Goal: Find contact information: Find contact information

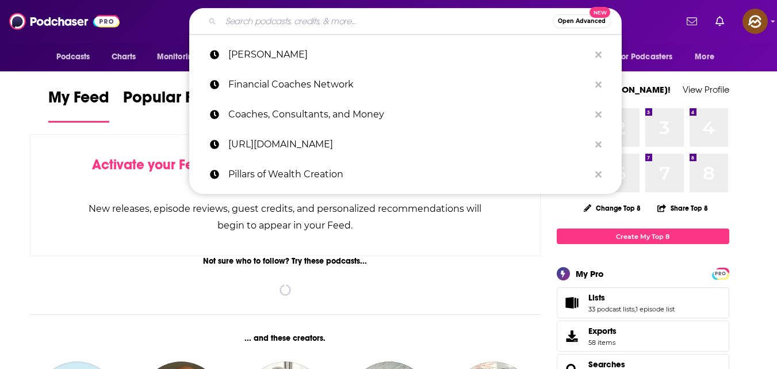
click at [403, 18] on input "Search podcasts, credits, & more..." at bounding box center [387, 21] width 332 height 18
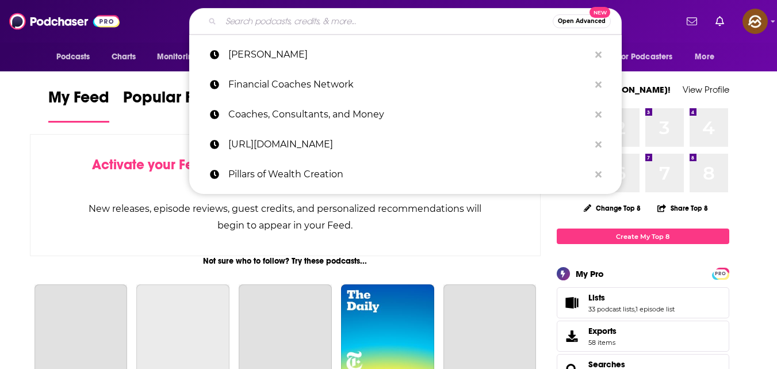
paste input "The Wealthy Consultant Talks Podcast"
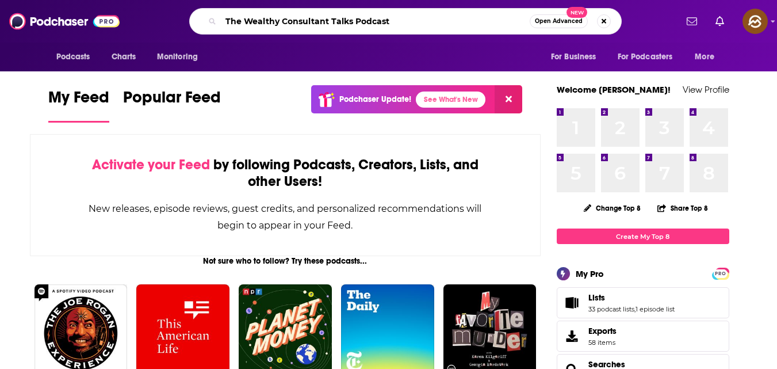
type input "The Wealthy Consultant Talks Podcast"
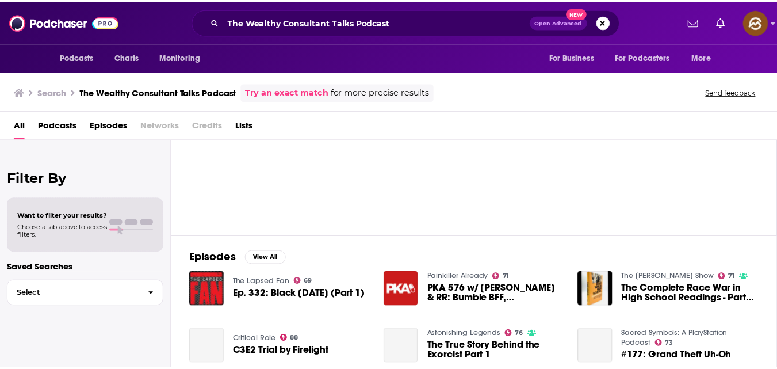
scroll to position [66, 0]
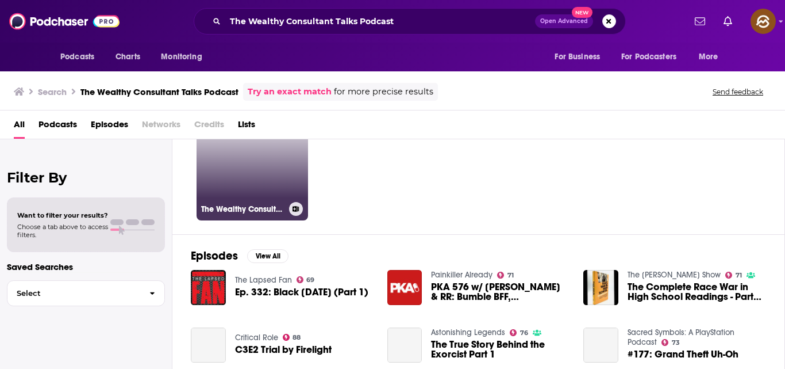
click at [232, 181] on link "47 The Wealthy Consultant Talks Podcast" at bounding box center [253, 165] width 112 height 112
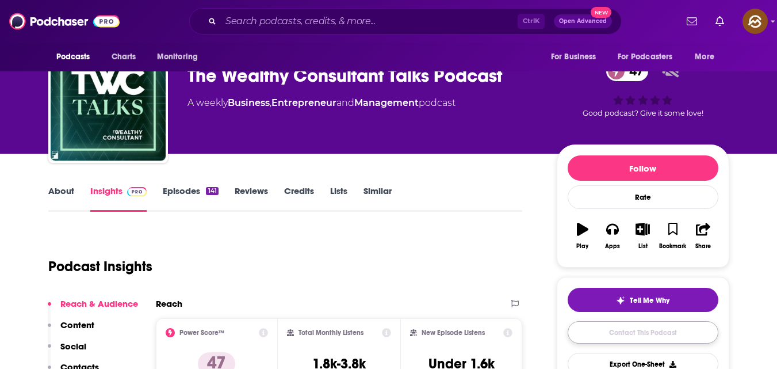
click at [674, 327] on link "Contact This Podcast" at bounding box center [643, 332] width 151 height 22
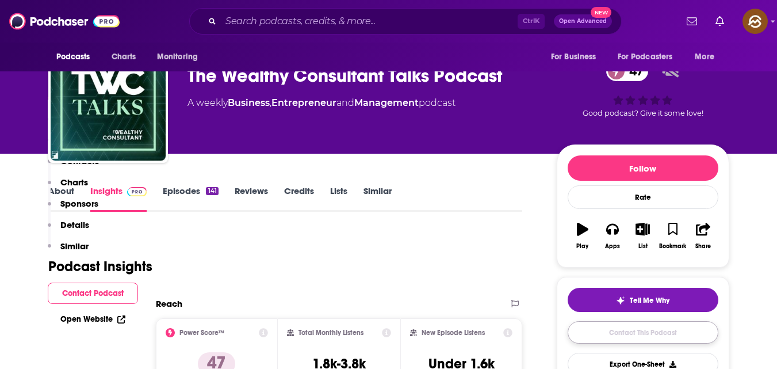
scroll to position [1071, 0]
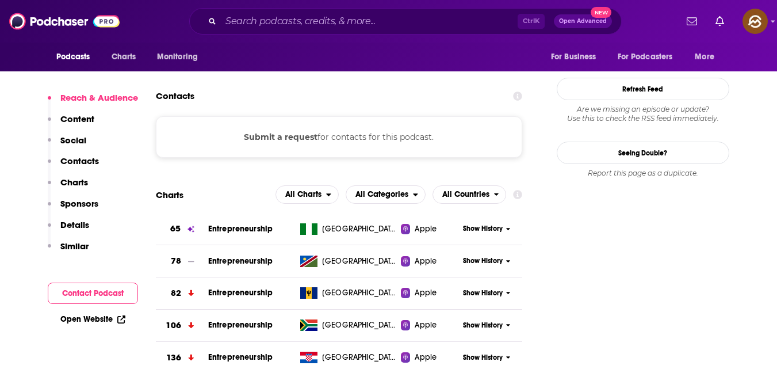
click at [112, 300] on button "Contact Podcast" at bounding box center [93, 292] width 90 height 21
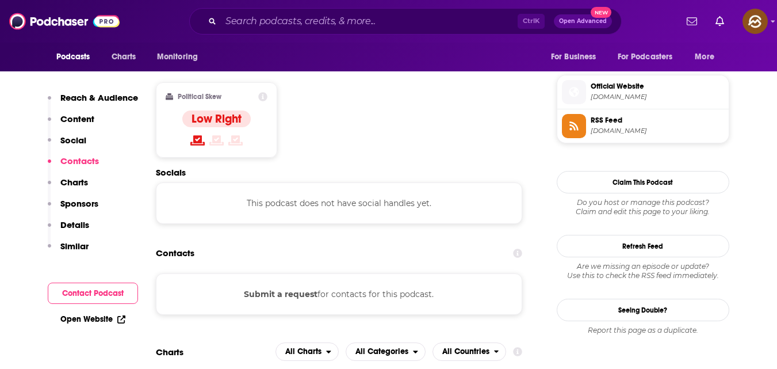
scroll to position [911, 0]
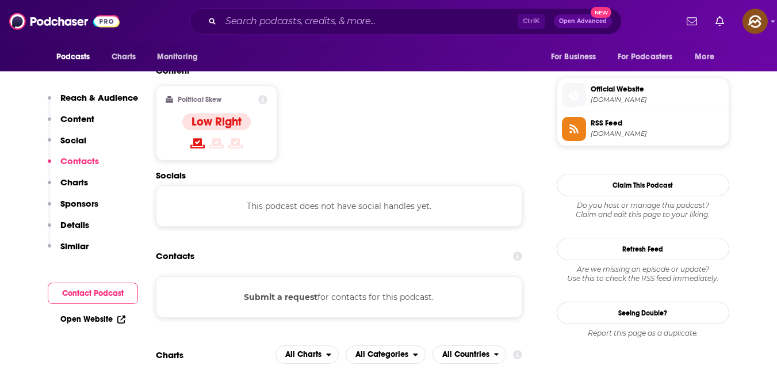
click at [310, 290] on button "Submit a request" at bounding box center [281, 296] width 74 height 13
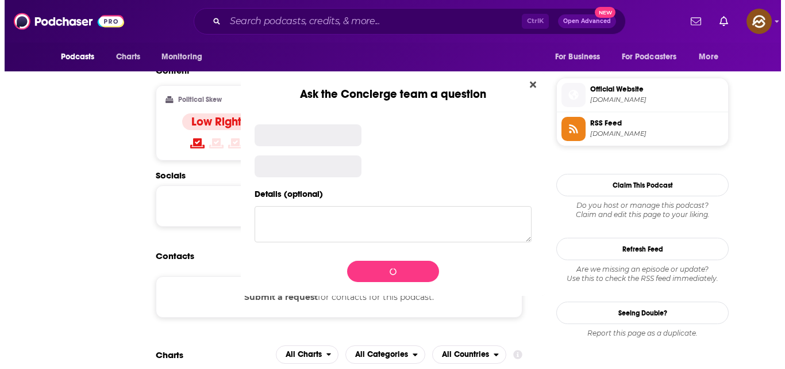
scroll to position [0, 0]
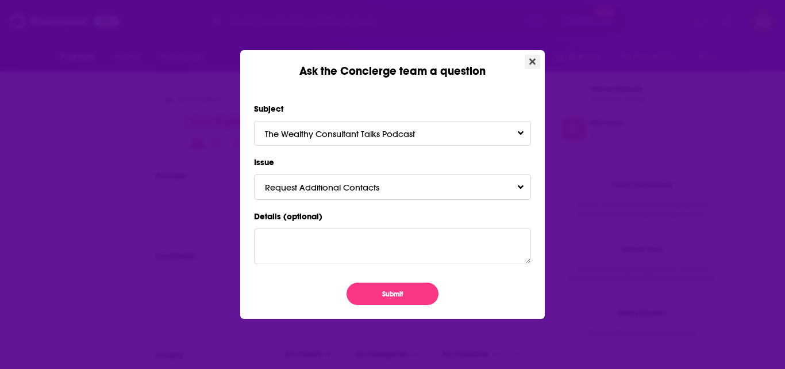
click at [528, 62] on button "Close" at bounding box center [533, 62] width 16 height 14
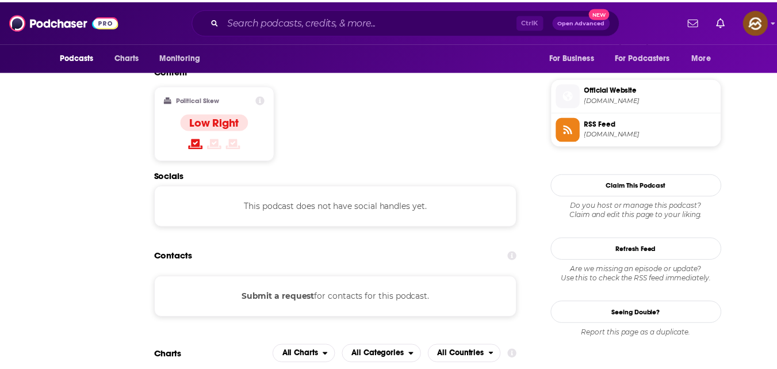
scroll to position [911, 0]
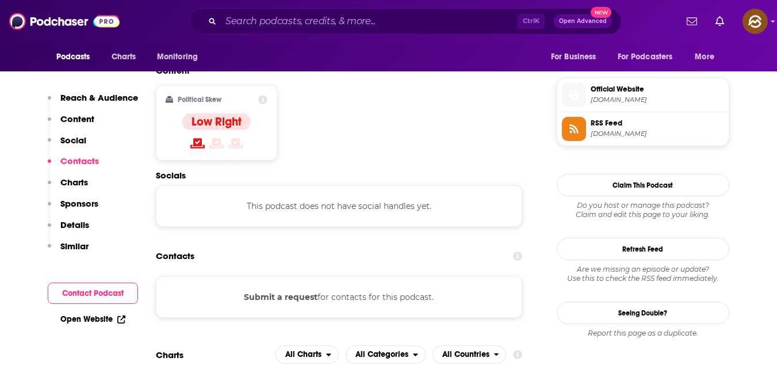
click at [106, 297] on button "Contact Podcast" at bounding box center [93, 292] width 90 height 21
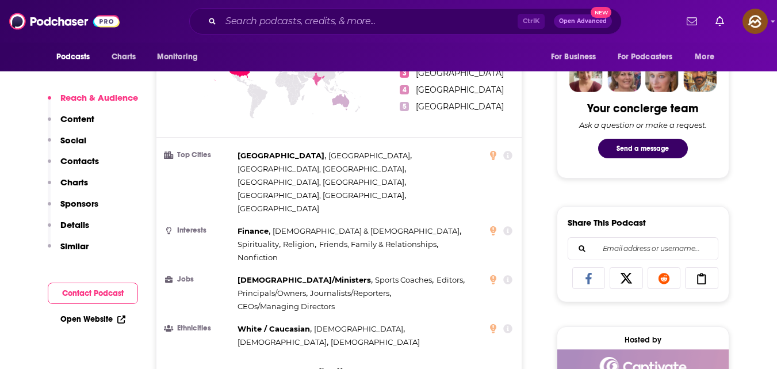
scroll to position [558, 0]
click at [83, 319] on link "Open Website" at bounding box center [92, 319] width 65 height 10
click at [282, 17] on input "Search podcasts, credits, & more..." at bounding box center [369, 21] width 297 height 18
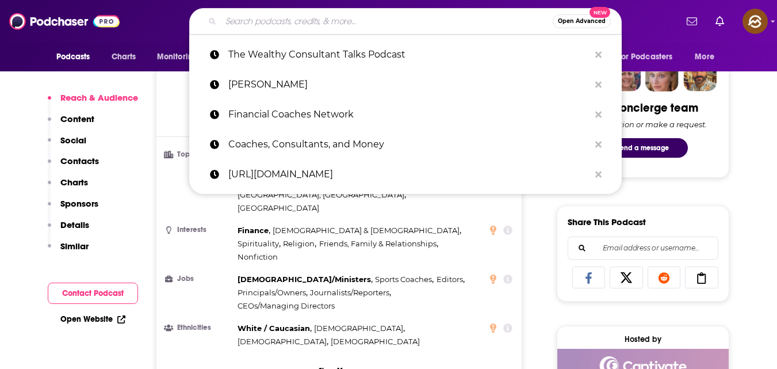
paste input "The Online Course Show"
type input "The Online Course Show"
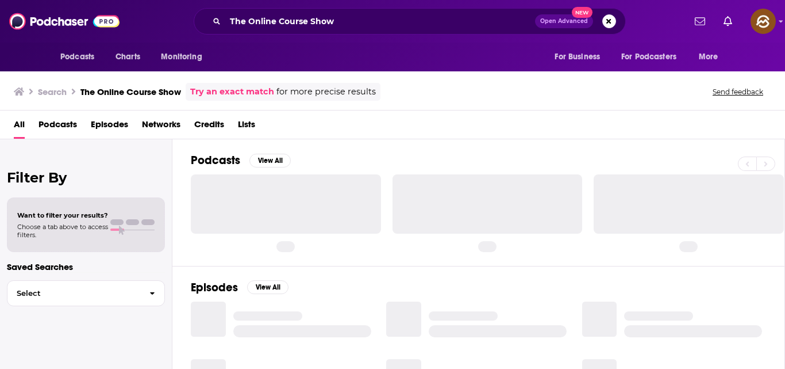
click at [249, 199] on div at bounding box center [286, 203] width 190 height 59
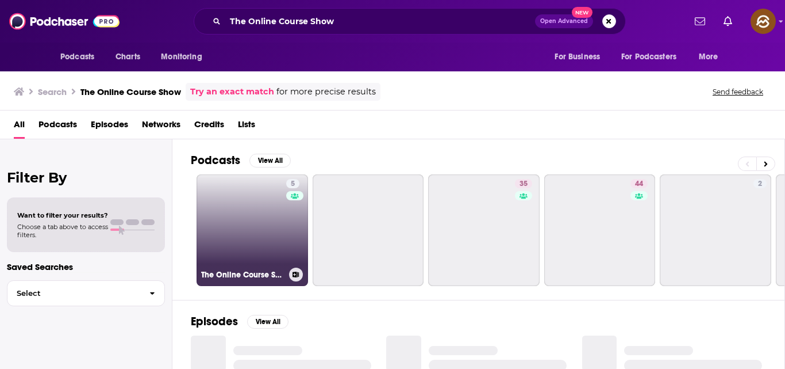
click at [240, 204] on link "5 The Online Course Show" at bounding box center [253, 230] width 112 height 112
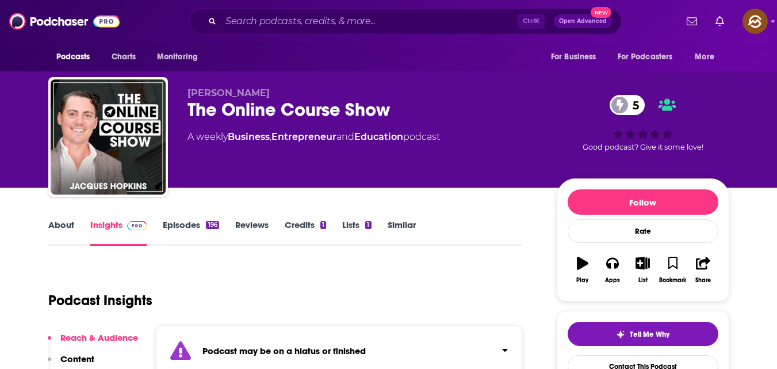
drag, startPoint x: 186, startPoint y: 89, endPoint x: 286, endPoint y: 91, distance: 100.1
click at [286, 91] on div "[PERSON_NAME] The Online Course Show 5 A weekly Business , Entrepreneur and Edu…" at bounding box center [388, 139] width 681 height 124
copy span "[PERSON_NAME]"
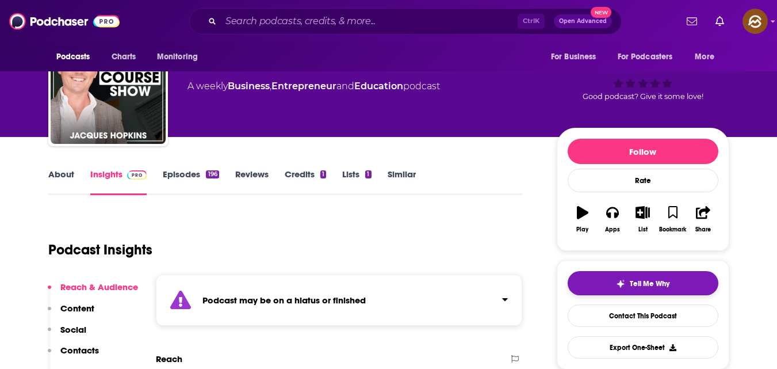
scroll to position [52, 0]
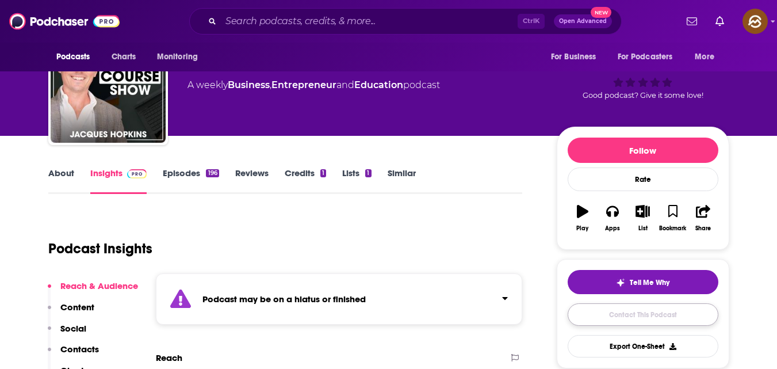
click at [661, 319] on link "Contact This Podcast" at bounding box center [643, 314] width 151 height 22
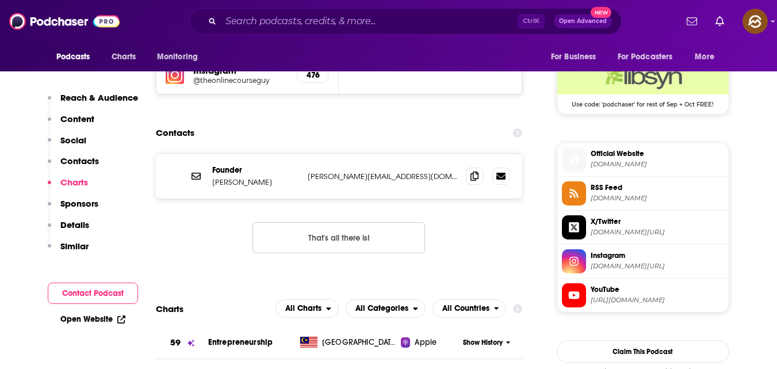
scroll to position [938, 0]
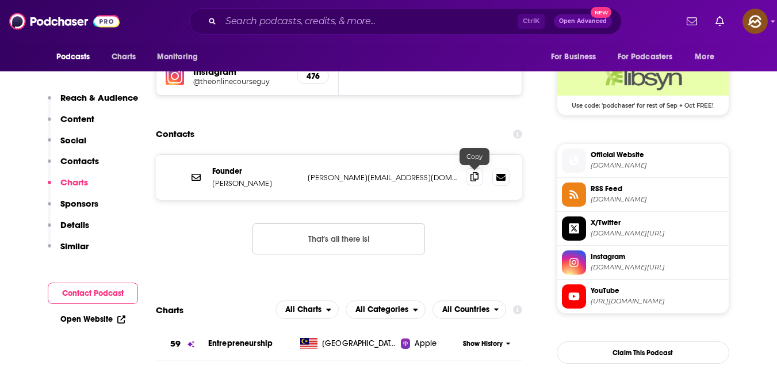
click at [478, 178] on icon at bounding box center [474, 176] width 8 height 9
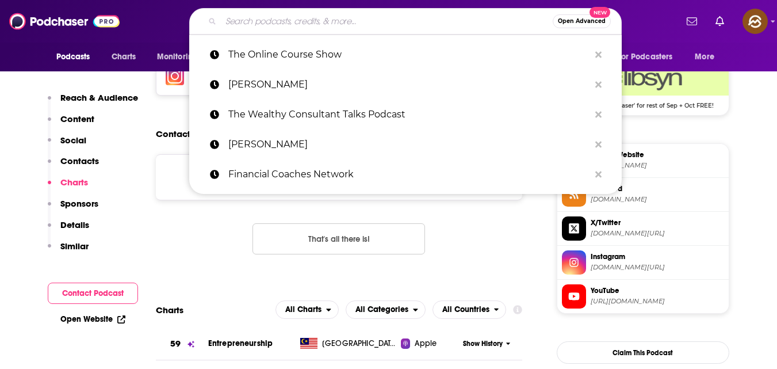
click at [274, 21] on input "Search podcasts, credits, & more..." at bounding box center [387, 21] width 332 height 18
paste input "The Course Creator Show"
type input "The Course Creator Show"
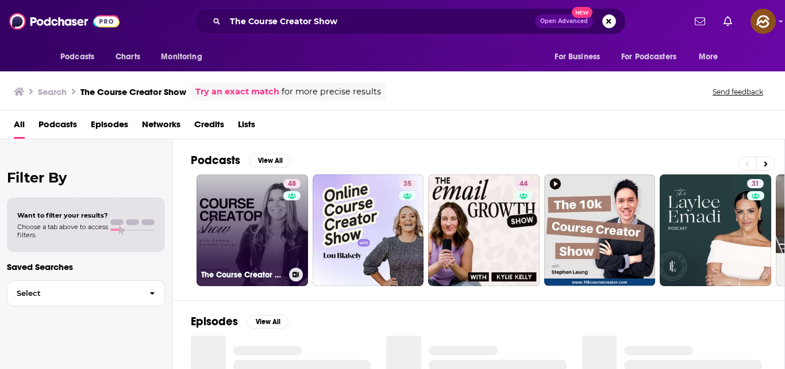
click at [221, 207] on link "48 The Course Creator Show" at bounding box center [253, 230] width 112 height 112
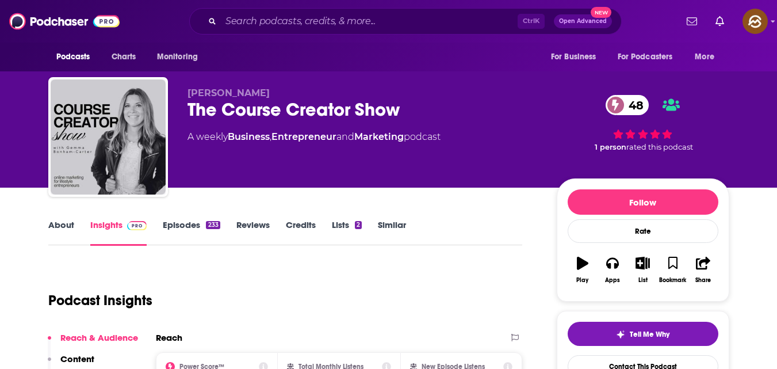
click at [193, 94] on span "[PERSON_NAME]" at bounding box center [228, 92] width 82 height 11
copy span "[PERSON_NAME]"
click at [649, 364] on link "Contact This Podcast" at bounding box center [643, 366] width 151 height 22
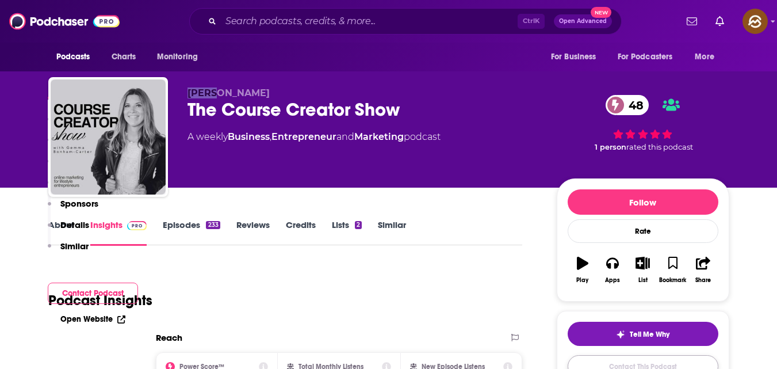
scroll to position [1094, 0]
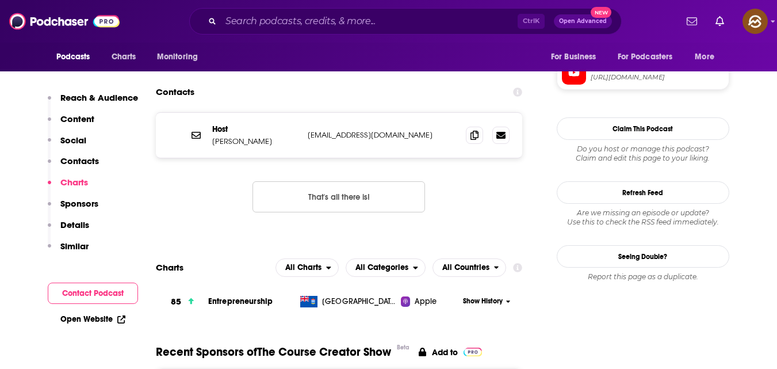
click at [103, 289] on button "Contact Podcast" at bounding box center [93, 292] width 90 height 21
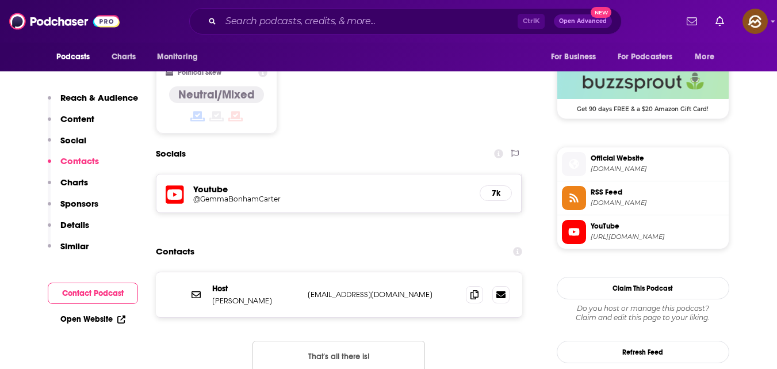
scroll to position [934, 0]
click at [476, 290] on icon at bounding box center [474, 294] width 8 height 9
click at [259, 22] on input "Search podcasts, credits, & more..." at bounding box center [369, 21] width 297 height 18
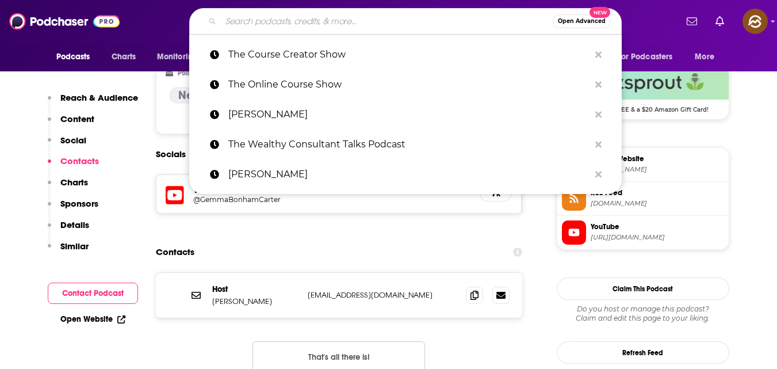
paste input "Financial Coaches Network"
type input "Financial Coaches Network"
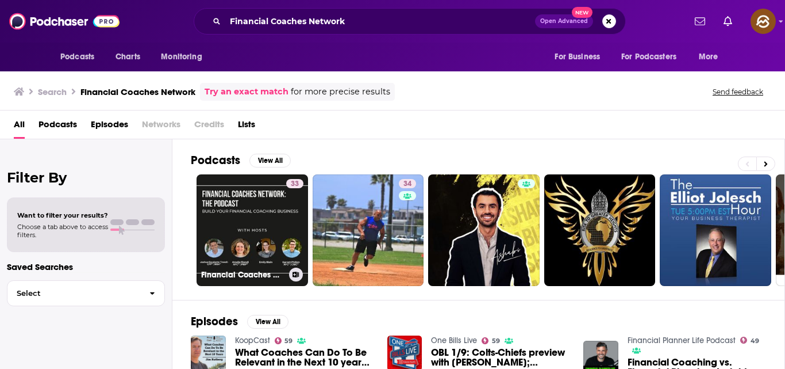
click at [252, 201] on link "33 Financial Coaches Network - The Podcast: Build your Financial Coaching Busin…" at bounding box center [253, 230] width 112 height 112
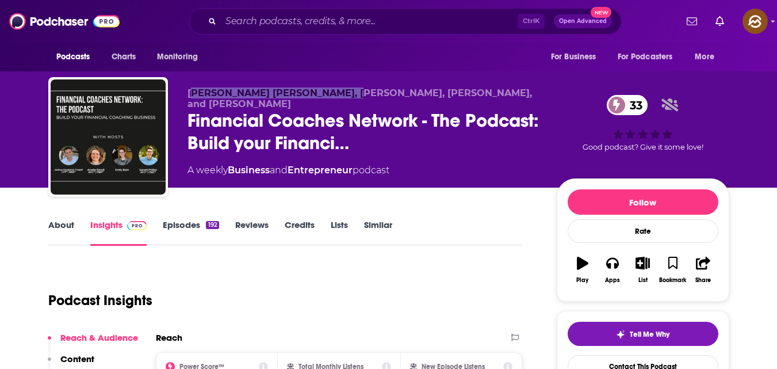
drag, startPoint x: 191, startPoint y: 88, endPoint x: 343, endPoint y: 87, distance: 151.8
click at [340, 88] on span "[PERSON_NAME] [PERSON_NAME], [PERSON_NAME], [PERSON_NAME], and [PERSON_NAME]" at bounding box center [359, 98] width 344 height 22
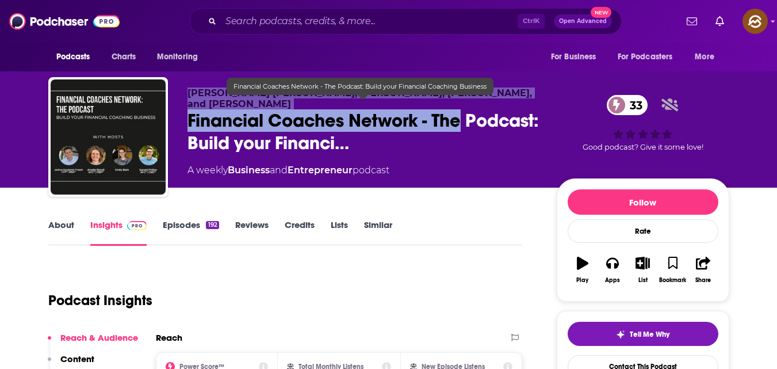
drag, startPoint x: 188, startPoint y: 92, endPoint x: 505, endPoint y: 98, distance: 317.5
click at [505, 99] on div "[PERSON_NAME] [PERSON_NAME], [PERSON_NAME], [PERSON_NAME], and [PERSON_NAME] Fi…" at bounding box center [362, 133] width 351 height 92
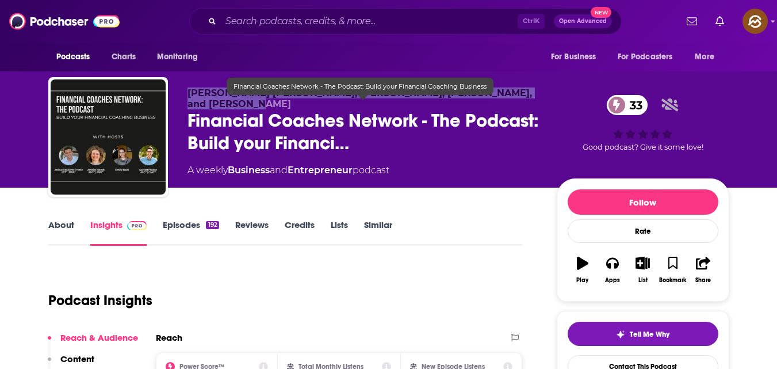
copy span "[PERSON_NAME] [PERSON_NAME], [PERSON_NAME], [PERSON_NAME], and [PERSON_NAME]"
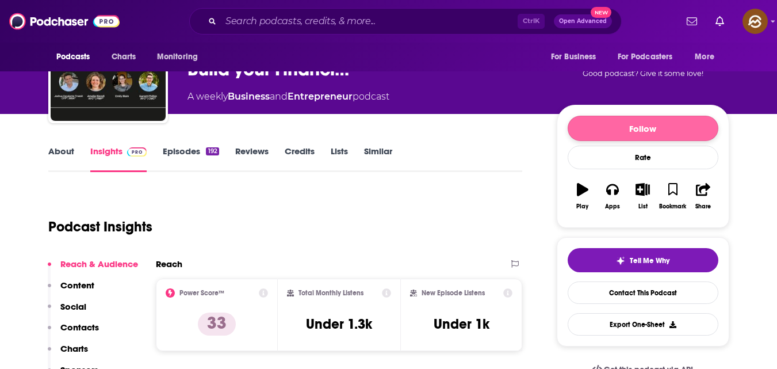
scroll to position [74, 0]
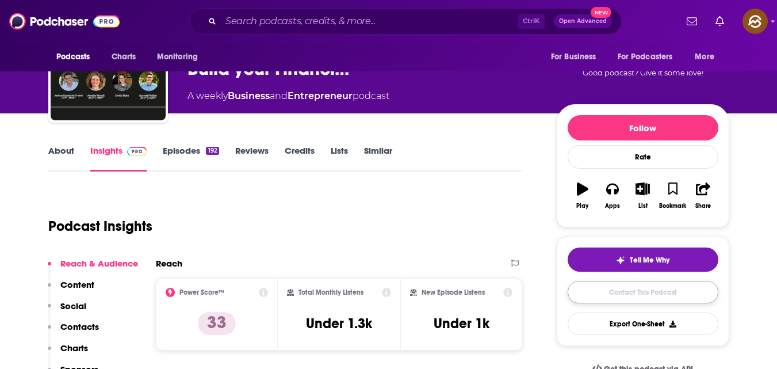
click at [667, 297] on link "Contact This Podcast" at bounding box center [643, 292] width 151 height 22
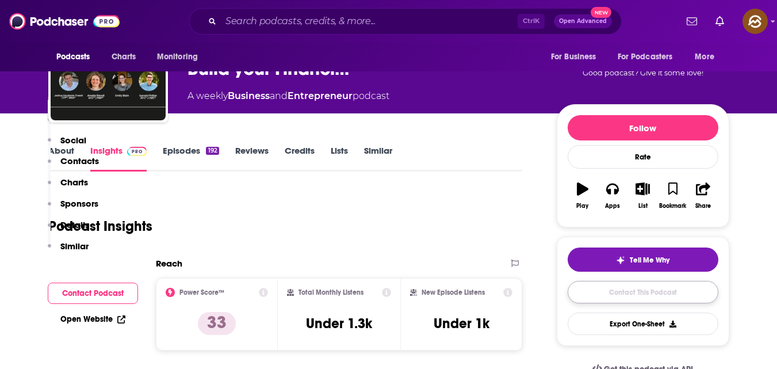
scroll to position [932, 0]
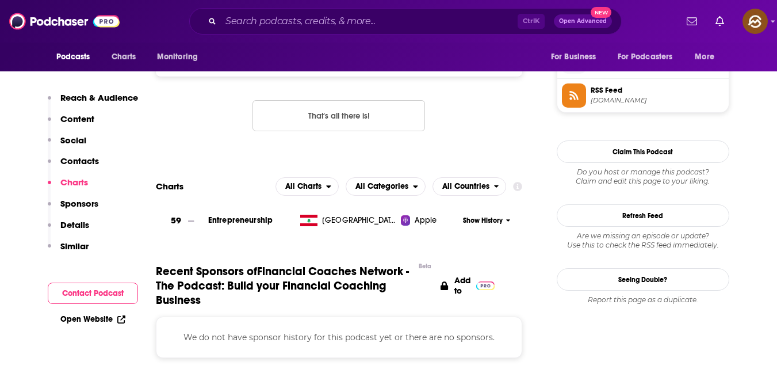
click at [78, 287] on button "Contact Podcast" at bounding box center [93, 292] width 90 height 21
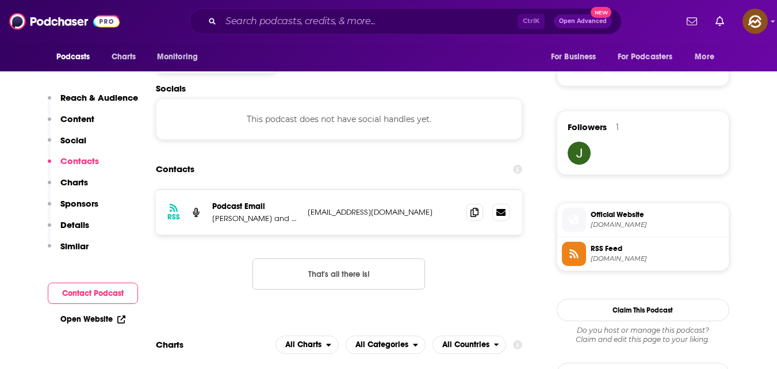
scroll to position [772, 0]
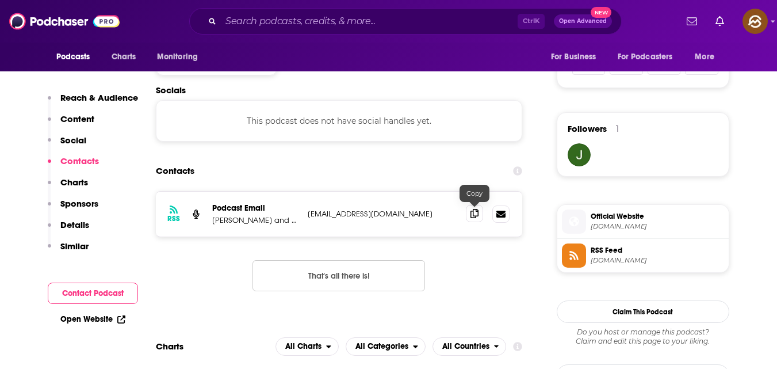
click at [478, 212] on icon at bounding box center [474, 213] width 8 height 9
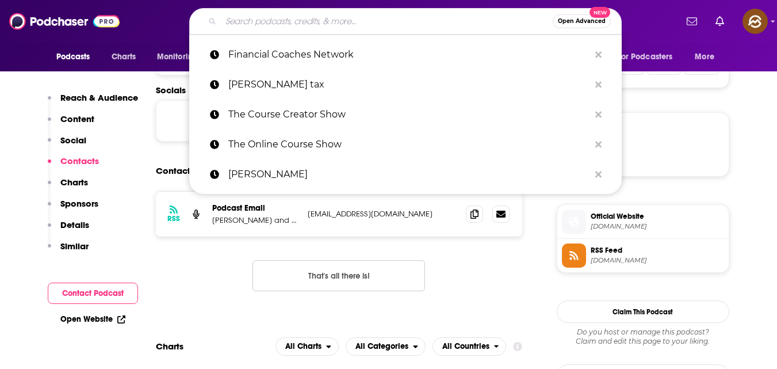
click at [384, 22] on input "Search podcasts, credits, & more..." at bounding box center [387, 21] width 332 height 18
paste input "The Online Course Show"
type input "The Online Course Show"
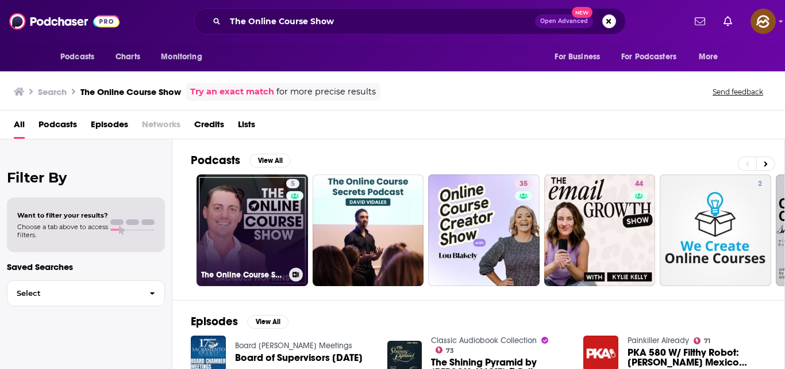
click at [233, 232] on link "5 The Online Course Show" at bounding box center [253, 230] width 112 height 112
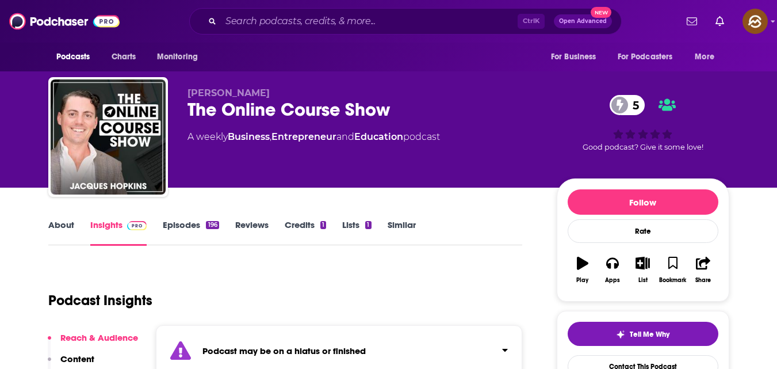
drag, startPoint x: 191, startPoint y: 89, endPoint x: 288, endPoint y: 90, distance: 96.0
click at [288, 90] on p "[PERSON_NAME]" at bounding box center [362, 92] width 351 height 11
copy span "acques [PERSON_NAME]"
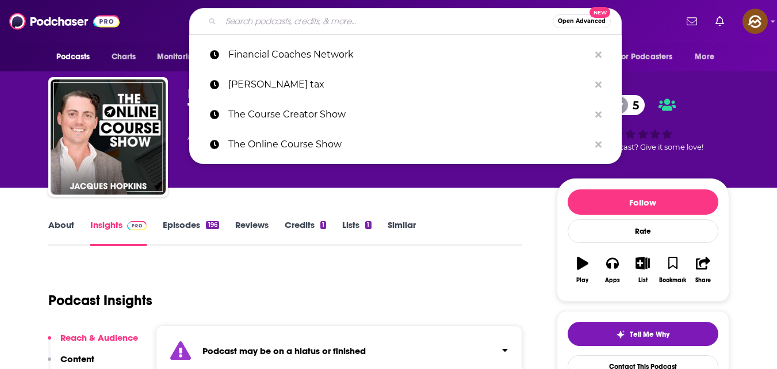
click at [340, 17] on input "Search podcasts, credits, & more..." at bounding box center [387, 21] width 332 height 18
paste input "The Wealthy Consultant Talks Podcast"
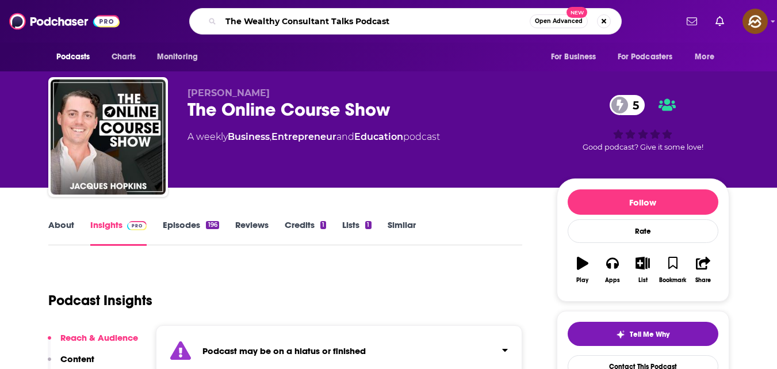
type input "The Wealthy Consultant Talks Podcast"
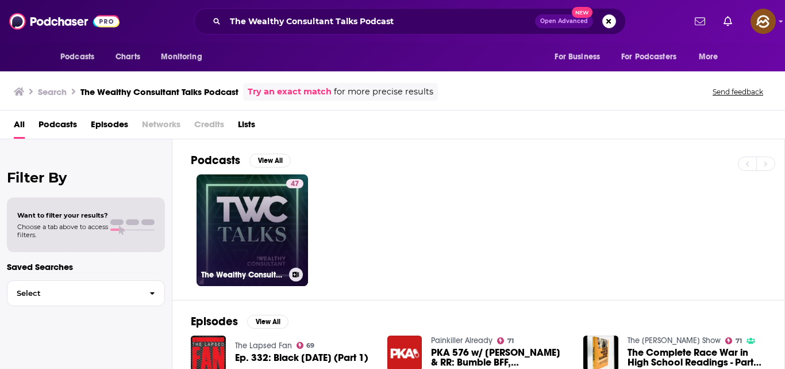
click at [257, 202] on link "47 The Wealthy Consultant Talks Podcast" at bounding box center [253, 230] width 112 height 112
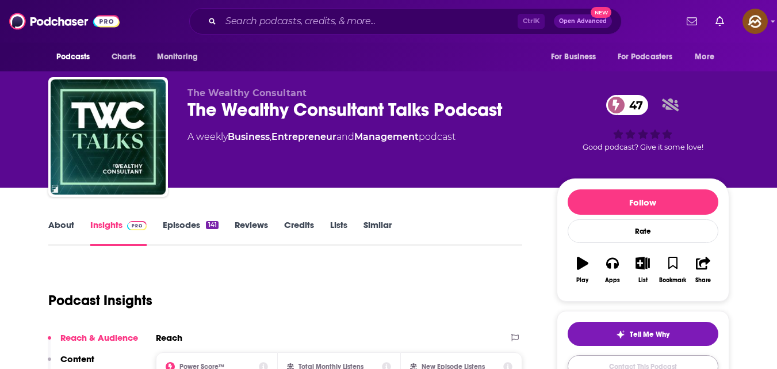
click at [635, 361] on link "Contact This Podcast" at bounding box center [643, 366] width 151 height 22
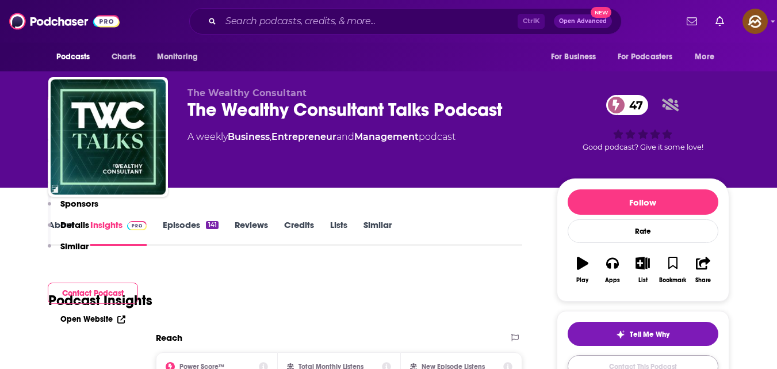
scroll to position [1071, 0]
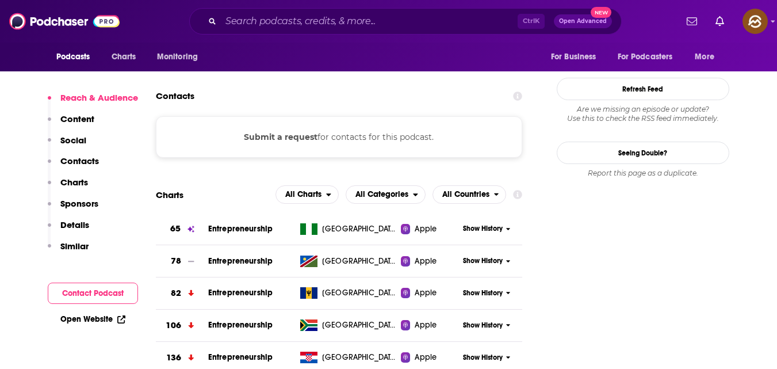
click at [79, 294] on button "Contact Podcast" at bounding box center [93, 292] width 90 height 21
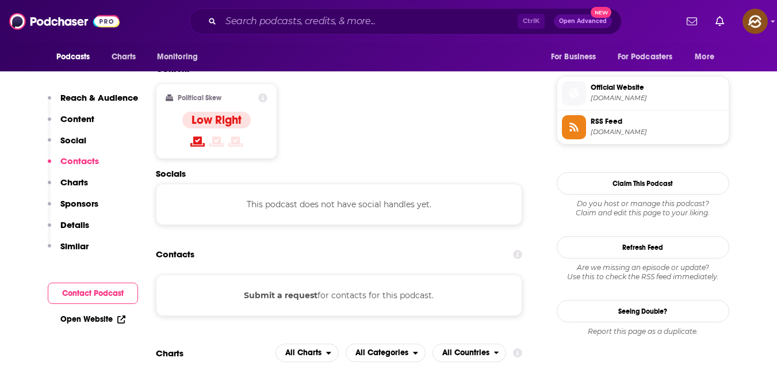
scroll to position [911, 0]
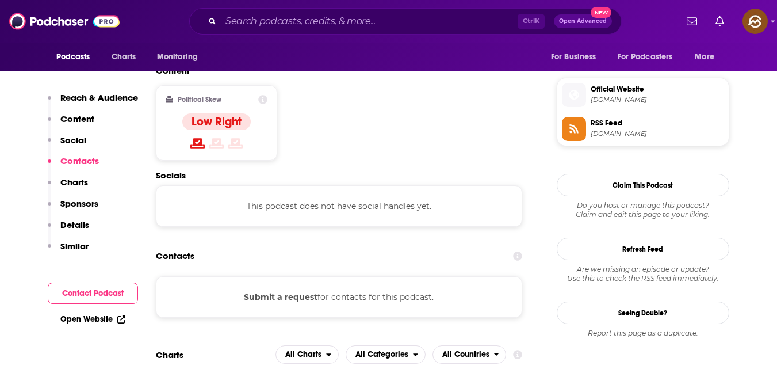
click at [79, 294] on button "Contact Podcast" at bounding box center [93, 292] width 90 height 21
click at [109, 292] on button "Contact Podcast" at bounding box center [93, 292] width 90 height 21
click at [99, 290] on button "Contact Podcast" at bounding box center [93, 292] width 90 height 21
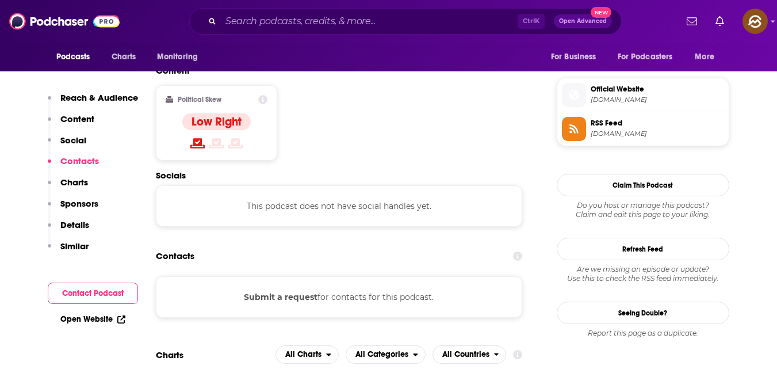
drag, startPoint x: 120, startPoint y: 298, endPoint x: 95, endPoint y: 323, distance: 35.0
click at [95, 323] on div "Reach & Audience Content Social Contacts Charts Sponsors Details Similar Contac…" at bounding box center [93, 210] width 90 height 237
click at [113, 317] on link "Open Website" at bounding box center [92, 319] width 65 height 10
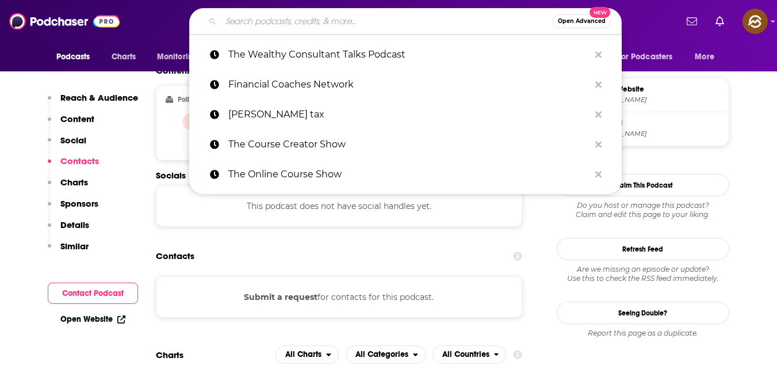
click at [312, 17] on input "Search podcasts, credits, & more..." at bounding box center [387, 21] width 332 height 18
paste input "Wealth Strategy Secrets of the Ultra Wealthy"
type input "Wealth Strategy Secrets of the Ultra Wealthy"
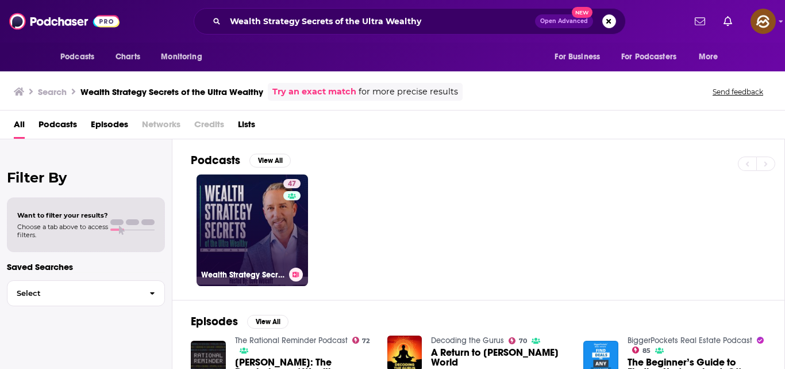
click at [203, 206] on link "47 Wealth Strategy Secrets of the Ultra Wealthy Podcast" at bounding box center [253, 230] width 112 height 112
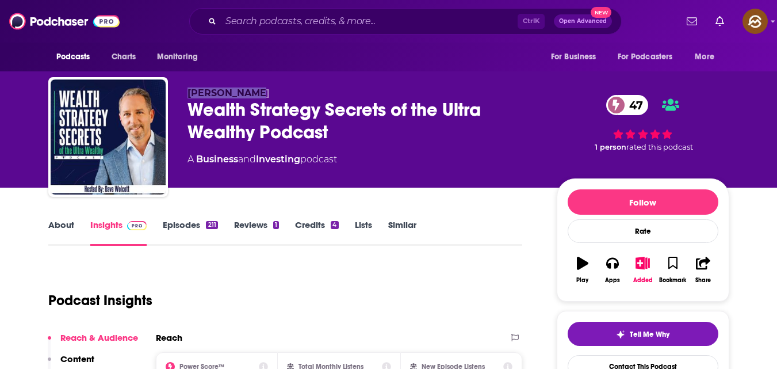
drag, startPoint x: 187, startPoint y: 91, endPoint x: 262, endPoint y: 93, distance: 74.8
click at [262, 93] on p "[PERSON_NAME]" at bounding box center [362, 92] width 351 height 11
copy span "[PERSON_NAME]"
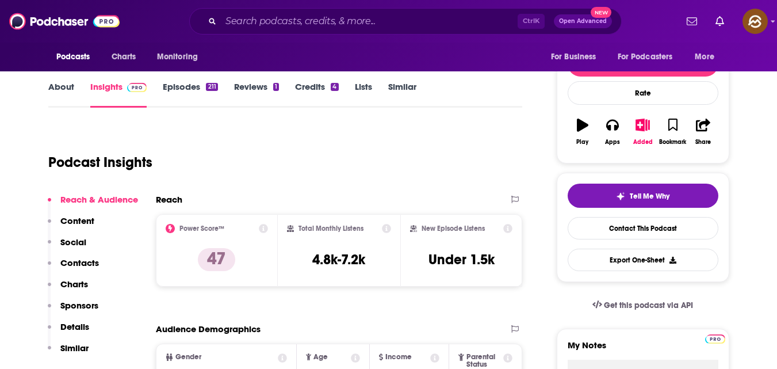
scroll to position [139, 0]
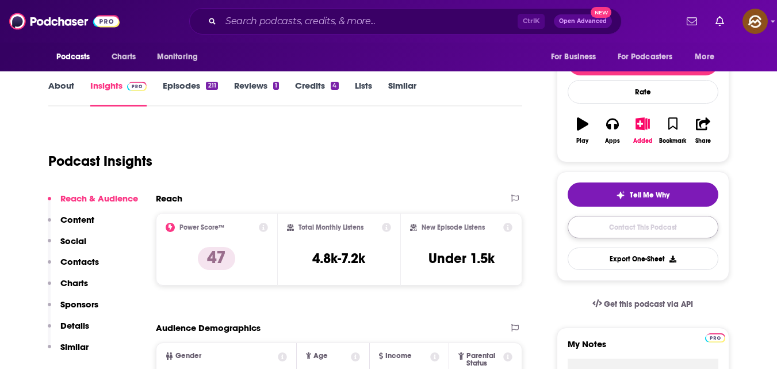
click at [634, 224] on link "Contact This Podcast" at bounding box center [643, 227] width 151 height 22
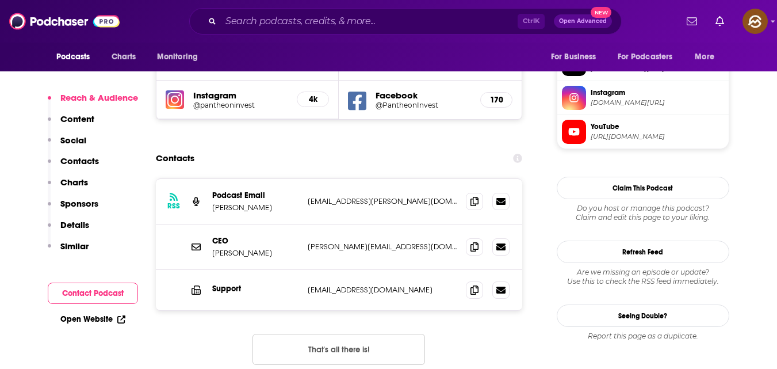
scroll to position [1030, 0]
click at [477, 197] on icon at bounding box center [474, 201] width 8 height 9
click at [475, 242] on icon at bounding box center [474, 246] width 8 height 9
click at [472, 285] on icon at bounding box center [474, 289] width 8 height 9
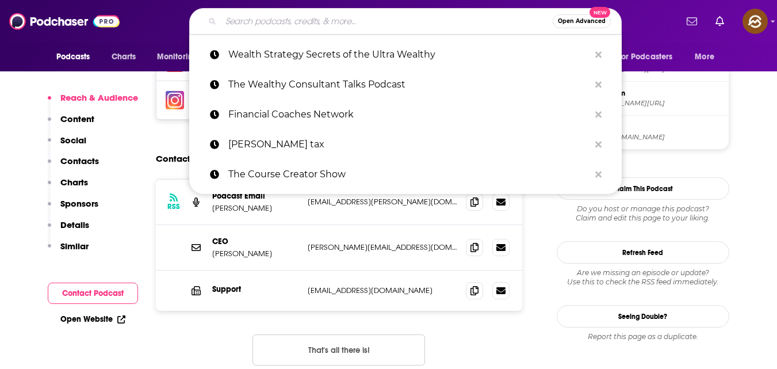
click at [296, 26] on input "Search podcasts, credits, & more..." at bounding box center [387, 21] width 332 height 18
paste input "Capital Gains Tax Planning Podcast"
type input "Capital Gains Tax Planning Podcast"
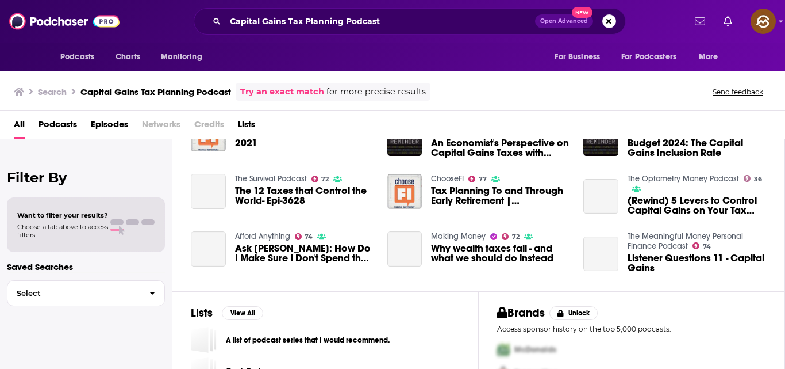
scroll to position [277, 0]
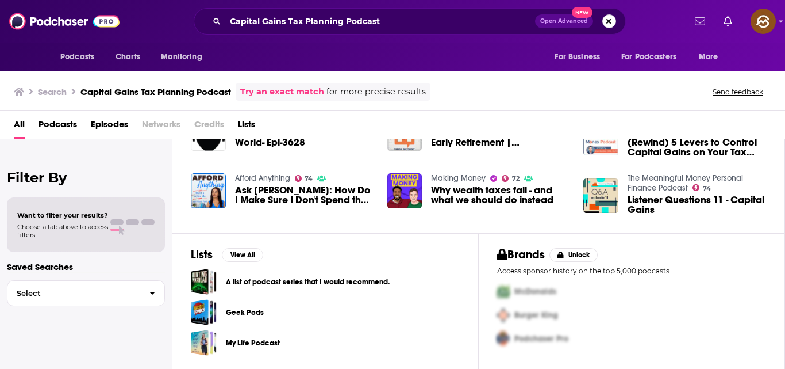
click at [609, 20] on button "Search podcasts, credits, & more..." at bounding box center [610, 21] width 14 height 14
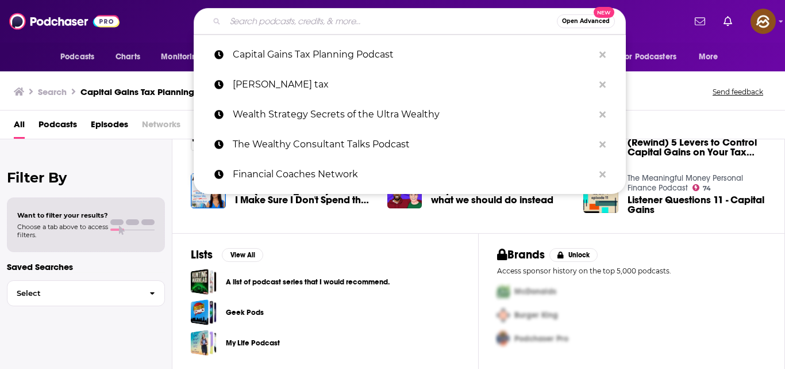
paste input "Vital Strategies Podcast"
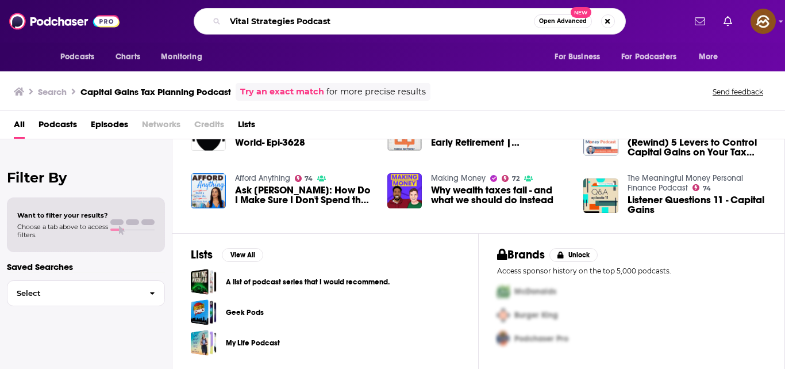
type input "Vital Strategies Podcast"
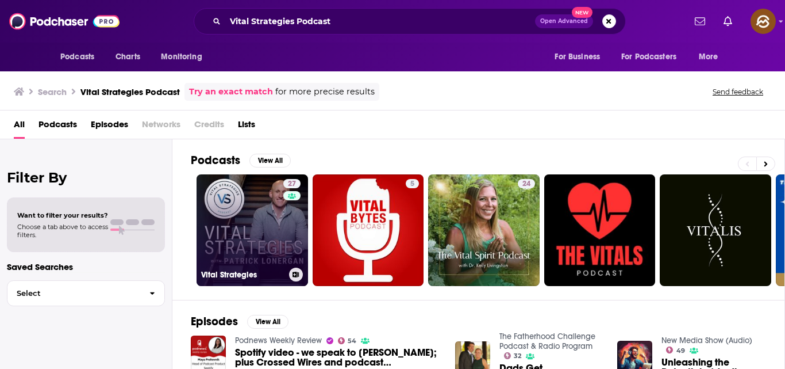
click at [225, 258] on link "27 Vital Strategies" at bounding box center [253, 230] width 112 height 112
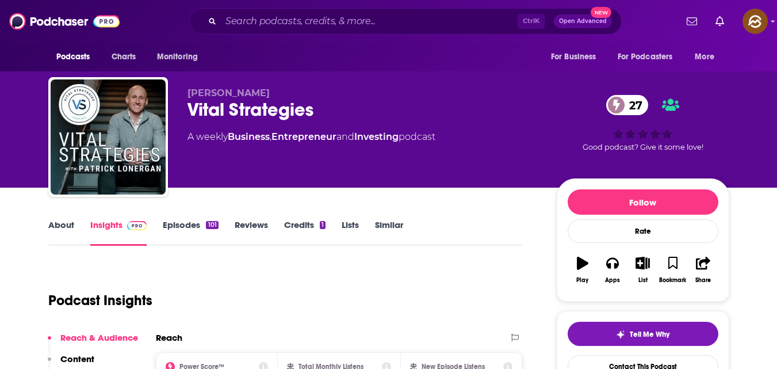
drag, startPoint x: 187, startPoint y: 90, endPoint x: 294, endPoint y: 90, distance: 107.5
click at [289, 89] on p "[PERSON_NAME]" at bounding box center [362, 92] width 351 height 11
copy span "[PERSON_NAME]"
click at [654, 362] on link "Contact This Podcast" at bounding box center [643, 366] width 151 height 22
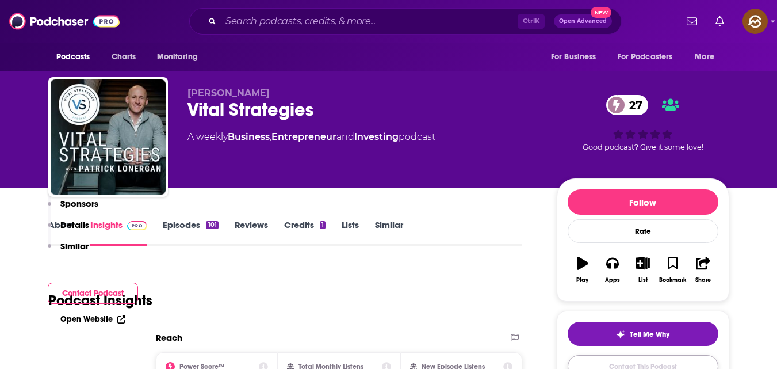
scroll to position [955, 0]
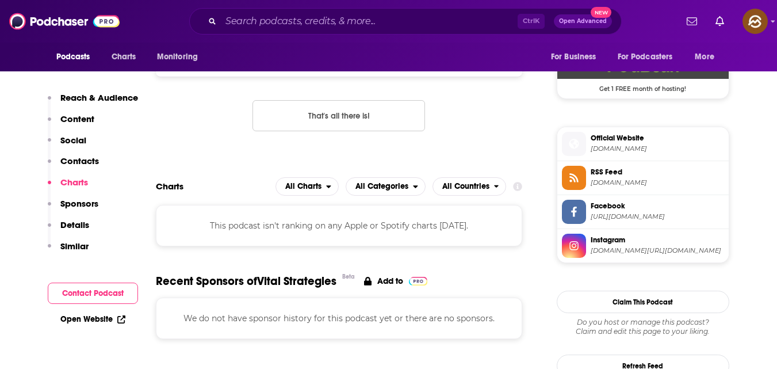
click at [85, 290] on button "Contact Podcast" at bounding box center [93, 292] width 90 height 21
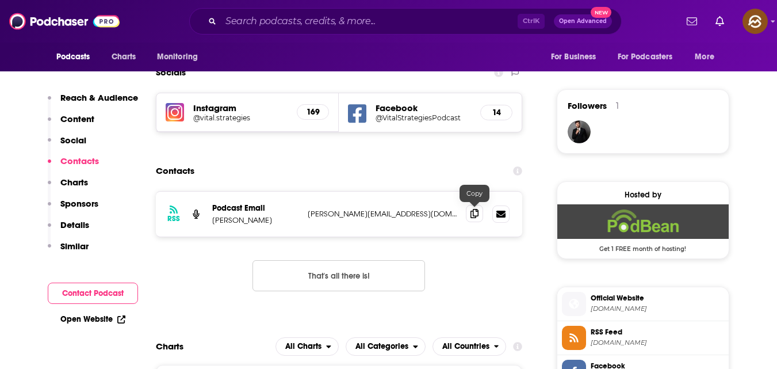
click at [473, 212] on icon at bounding box center [474, 213] width 8 height 9
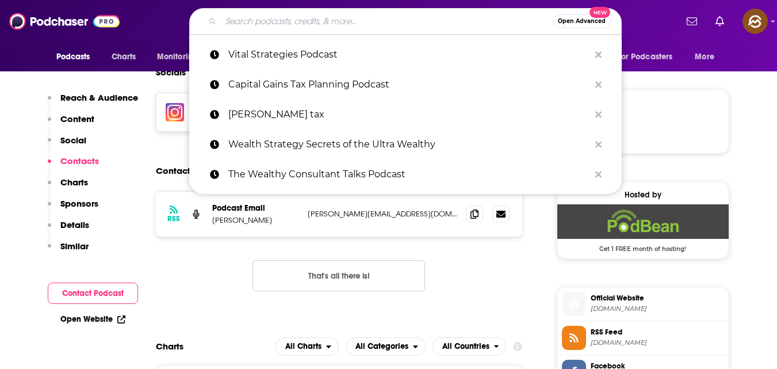
click at [334, 22] on input "Search podcasts, credits, & more..." at bounding box center [387, 21] width 332 height 18
paste input "Financial Fortitude"
type input "Financial Fortitude"
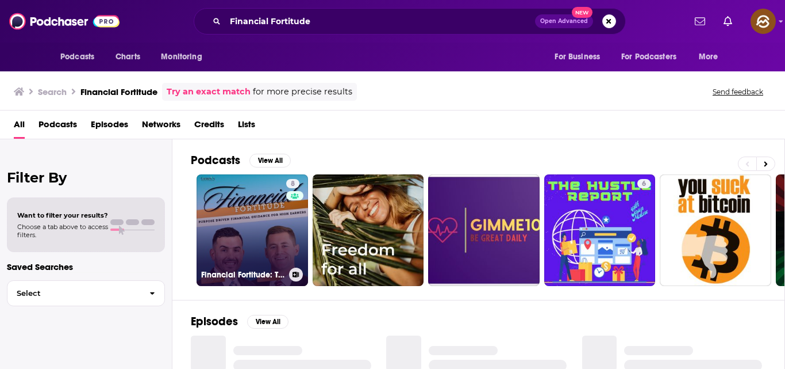
click at [265, 196] on link "8 Financial Fortitude: Tax, Wealth & Investment Strategies for High Income Earn…" at bounding box center [253, 230] width 112 height 112
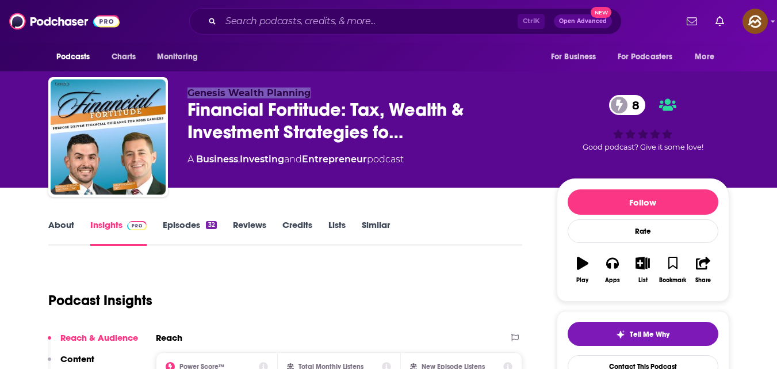
drag, startPoint x: 189, startPoint y: 93, endPoint x: 322, endPoint y: 89, distance: 132.9
click at [322, 89] on p "Genesis Wealth Planning" at bounding box center [362, 92] width 351 height 11
copy span "Genesis Wealth Planning"
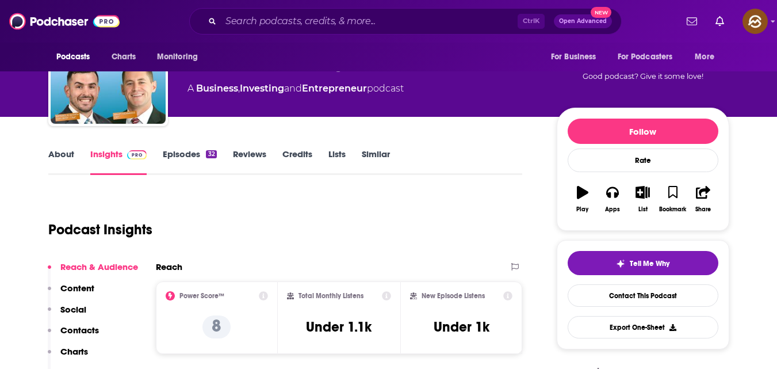
scroll to position [71, 0]
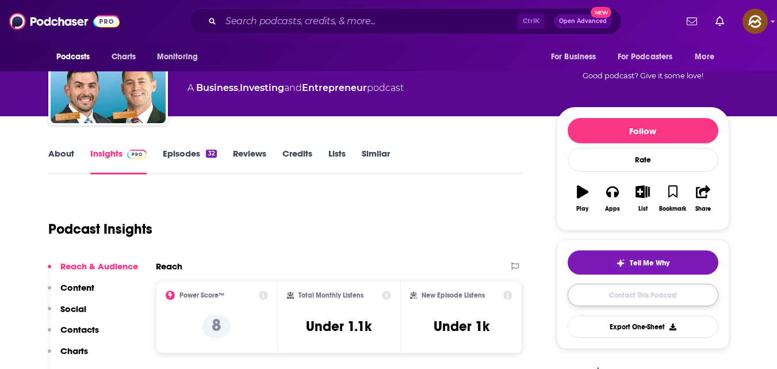
click at [624, 291] on link "Contact This Podcast" at bounding box center [643, 294] width 151 height 22
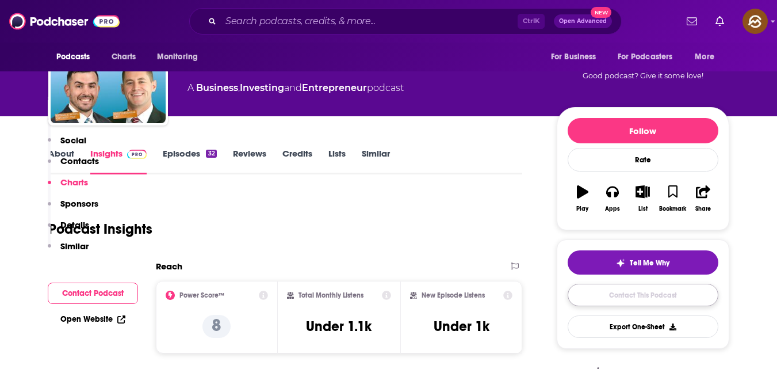
scroll to position [928, 0]
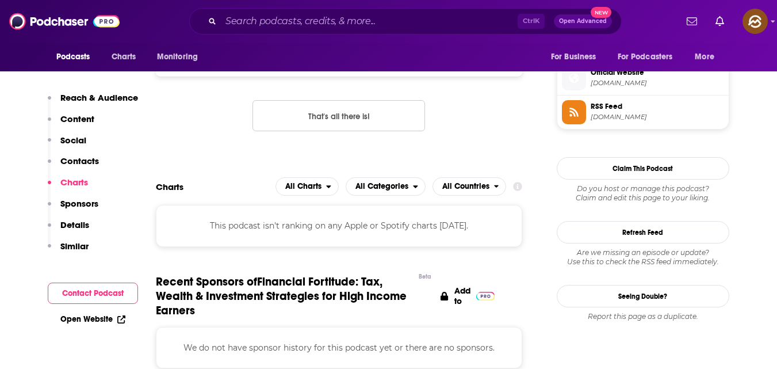
click at [115, 288] on button "Contact Podcast" at bounding box center [93, 292] width 90 height 21
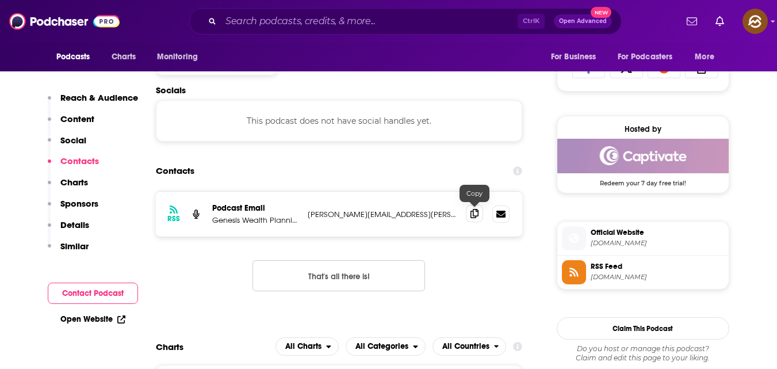
click at [469, 215] on span at bounding box center [474, 213] width 17 height 17
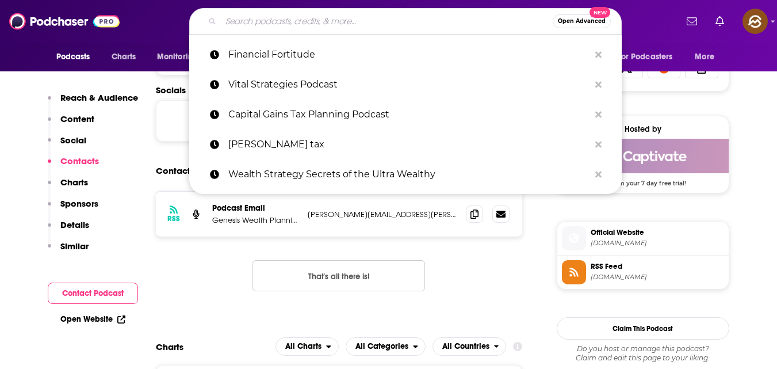
click at [278, 20] on input "Search podcasts, credits, & more..." at bounding box center [387, 21] width 332 height 18
paste input "The Tax Geek"
type input "The Tax Geek"
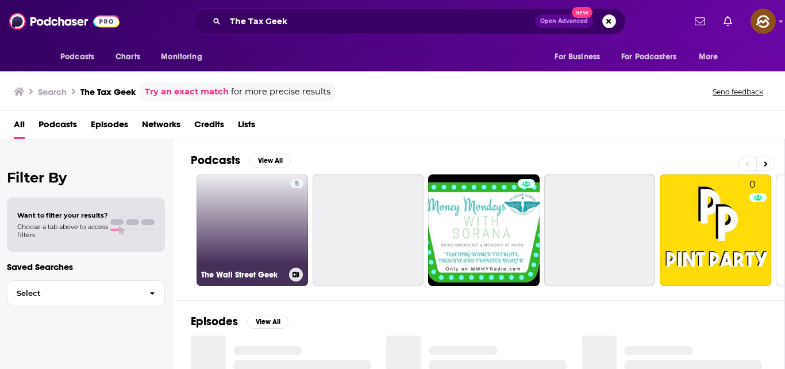
click at [256, 216] on link "[STREET_ADDRESS]" at bounding box center [253, 230] width 112 height 112
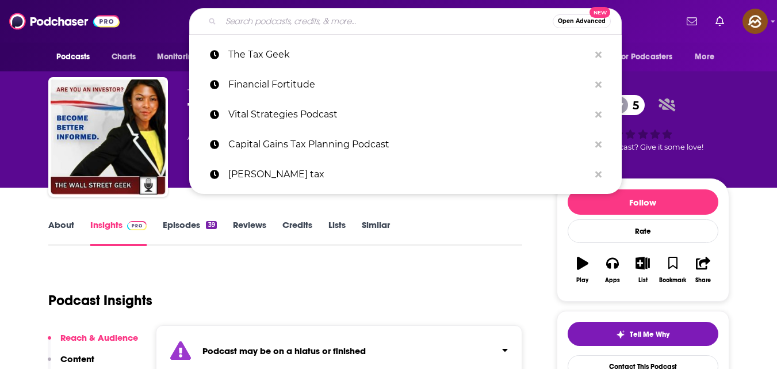
click at [269, 29] on input "Search podcasts, credits, & more..." at bounding box center [387, 21] width 332 height 18
paste input "More Knowledge, More Wealth with [PERSON_NAME]"
type input "More Knowledge, More Wealth with [PERSON_NAME]"
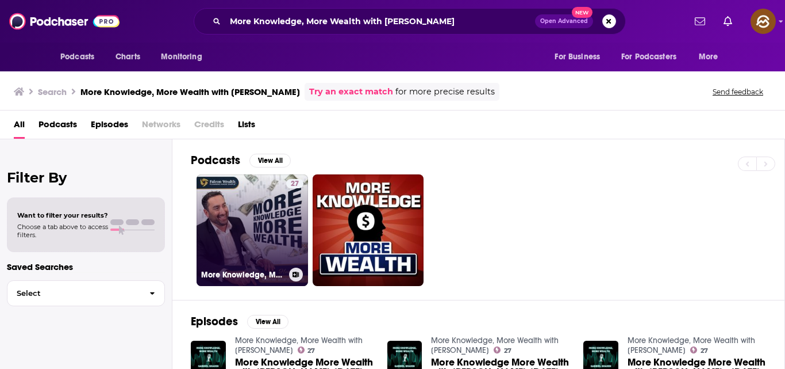
click at [224, 198] on link "27 More Knowledge, More Wealth with [PERSON_NAME]" at bounding box center [253, 230] width 112 height 112
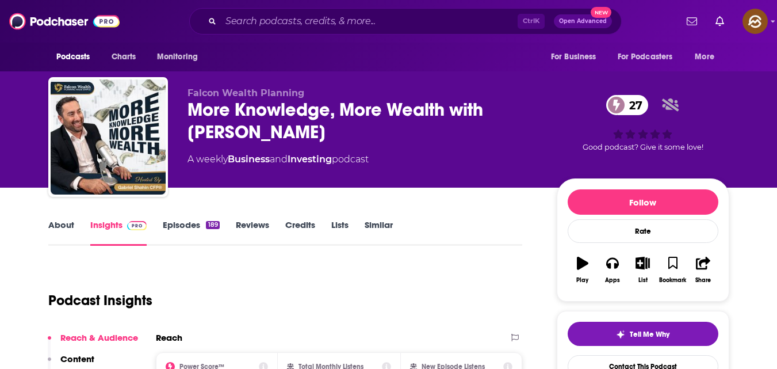
click at [195, 133] on div "More Knowledge, More Wealth with [PERSON_NAME] 27" at bounding box center [362, 120] width 351 height 45
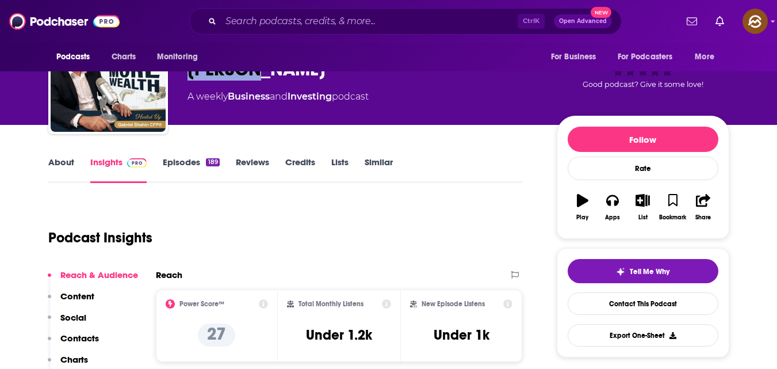
scroll to position [63, 0]
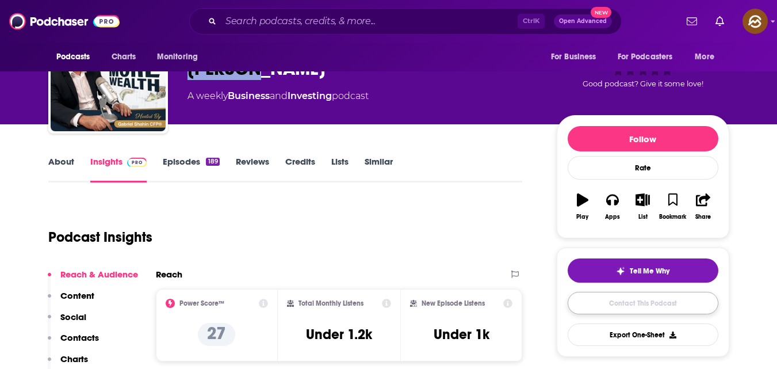
click at [616, 305] on link "Contact This Podcast" at bounding box center [643, 303] width 151 height 22
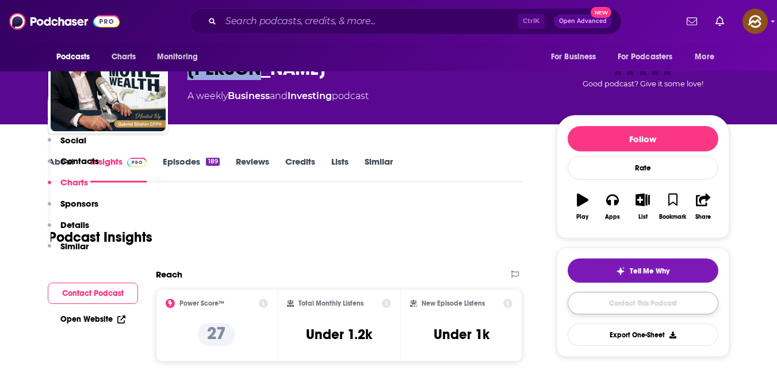
scroll to position [954, 0]
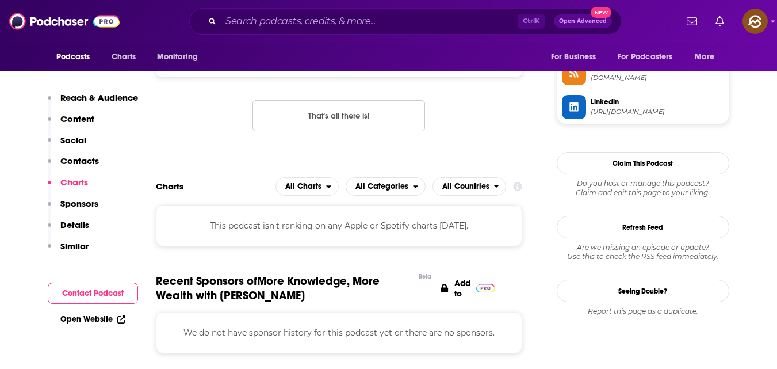
click at [93, 289] on button "Contact Podcast" at bounding box center [93, 292] width 90 height 21
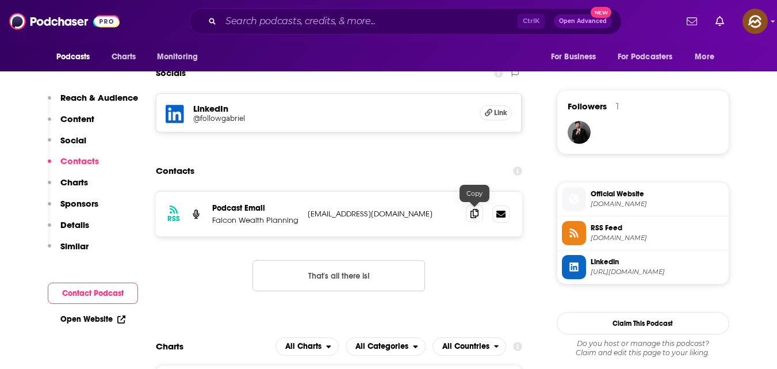
click at [476, 213] on icon at bounding box center [474, 213] width 8 height 9
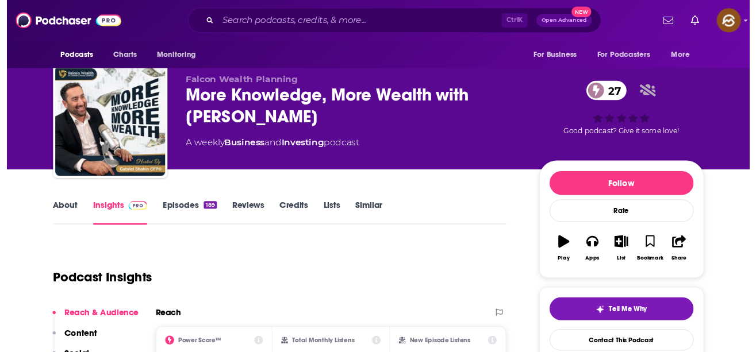
scroll to position [0, 0]
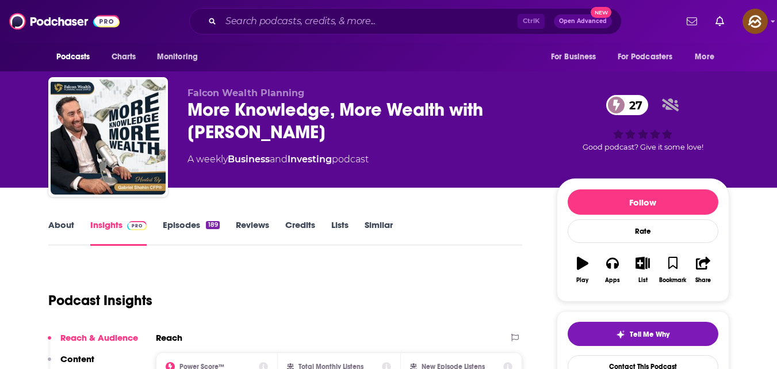
drag, startPoint x: 183, startPoint y: 131, endPoint x: 346, endPoint y: 143, distance: 163.8
click at [345, 143] on div "Falcon Wealth Planning More Knowledge, More Wealth with [PERSON_NAME] 27 A week…" at bounding box center [388, 139] width 681 height 124
copy h2 "[PERSON_NAME]"
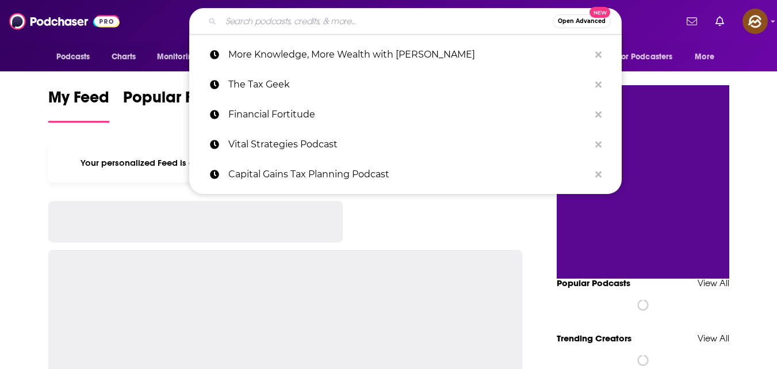
click at [401, 18] on input "Search podcasts, credits, & more..." at bounding box center [387, 21] width 332 height 18
paste input "Alternative Wealth"
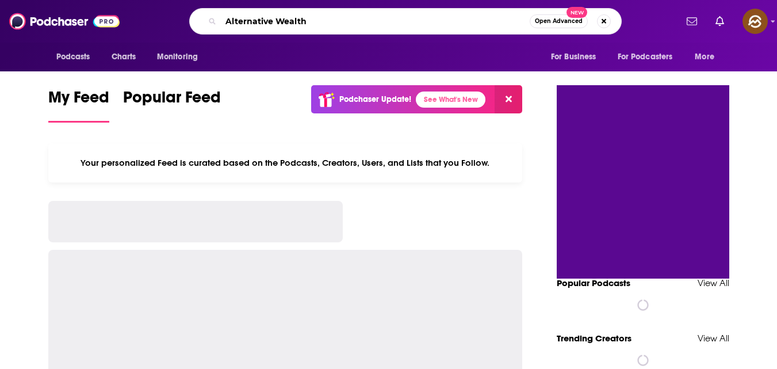
type input "Alternative Wealth"
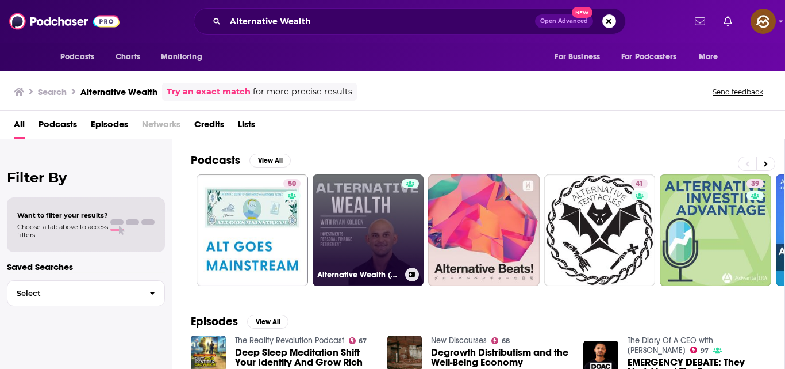
click at [328, 208] on link "Alternative Wealth (Small Business, Tax Strategy, High Income Earner, Retiremen…" at bounding box center [369, 230] width 112 height 112
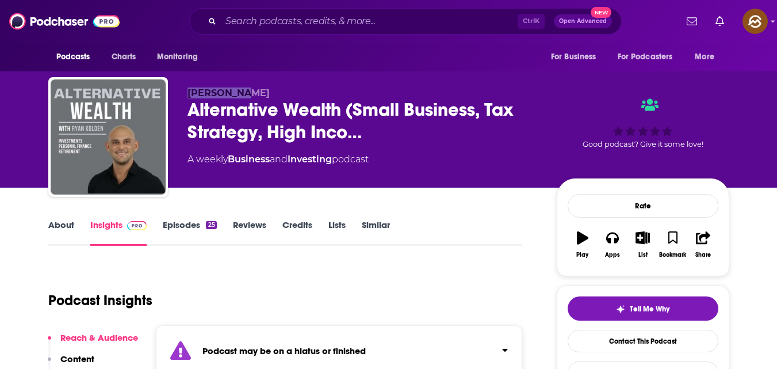
drag, startPoint x: 190, startPoint y: 91, endPoint x: 248, endPoint y: 90, distance: 58.1
click at [247, 90] on span "Ryan Kolden" at bounding box center [228, 92] width 82 height 11
copy span "Ryan Kolden"
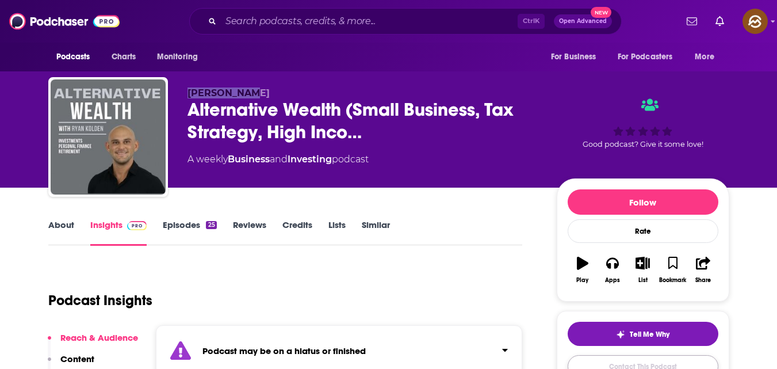
click at [670, 364] on link "Contact This Podcast" at bounding box center [643, 366] width 151 height 22
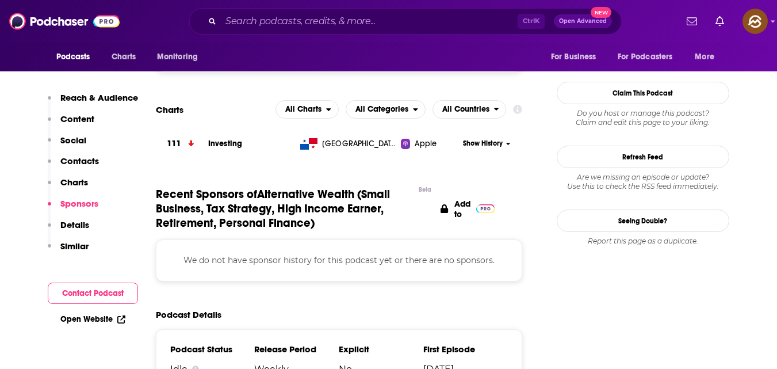
click at [117, 297] on button "Contact Podcast" at bounding box center [93, 292] width 90 height 21
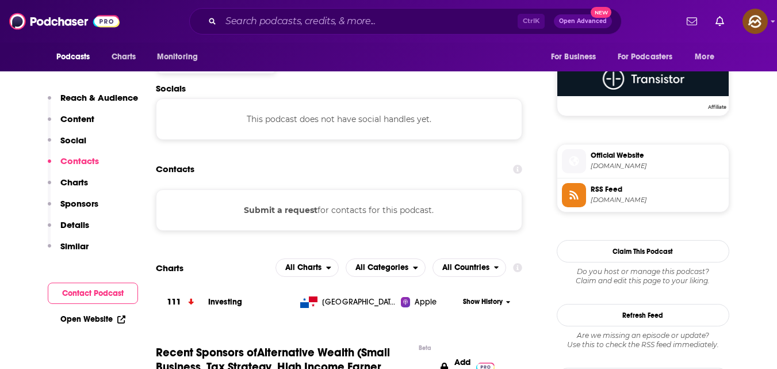
scroll to position [844, 0]
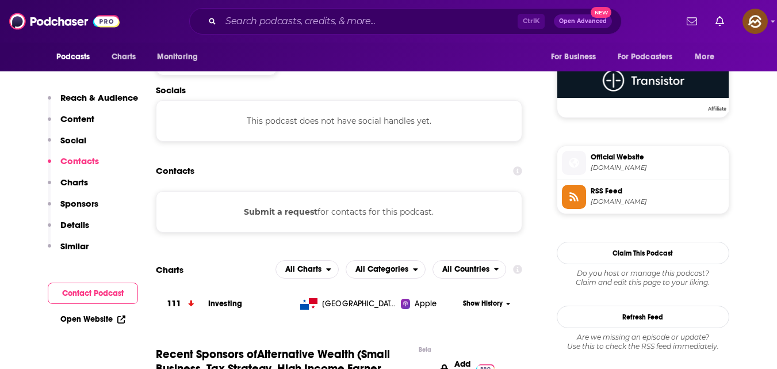
click at [98, 318] on link "Open Website" at bounding box center [92, 319] width 65 height 10
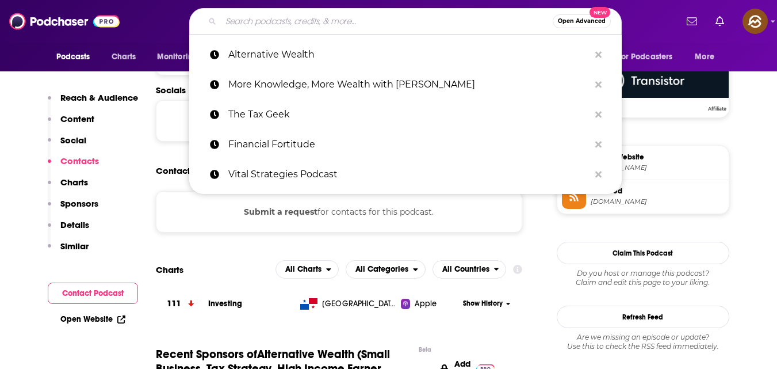
click at [344, 20] on input "Search podcasts, credits, & more..." at bounding box center [387, 21] width 332 height 18
paste input "Behind Their Success: Advice For Entrepreneurs"
type input "Behind Their Success: Advice For Entrepreneurs"
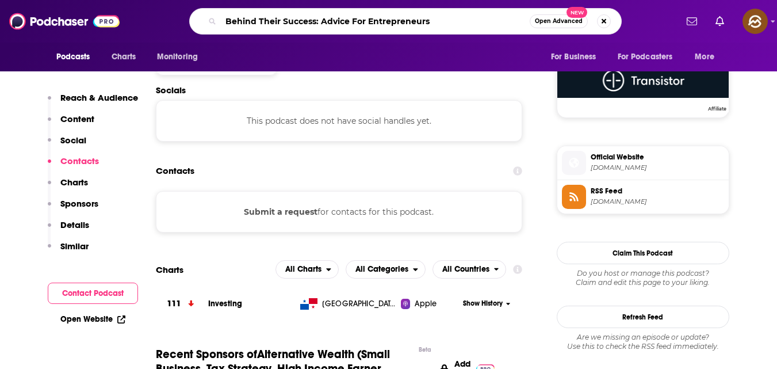
click at [344, 20] on input "Behind Their Success: Advice For Entrepreneurs" at bounding box center [375, 21] width 309 height 18
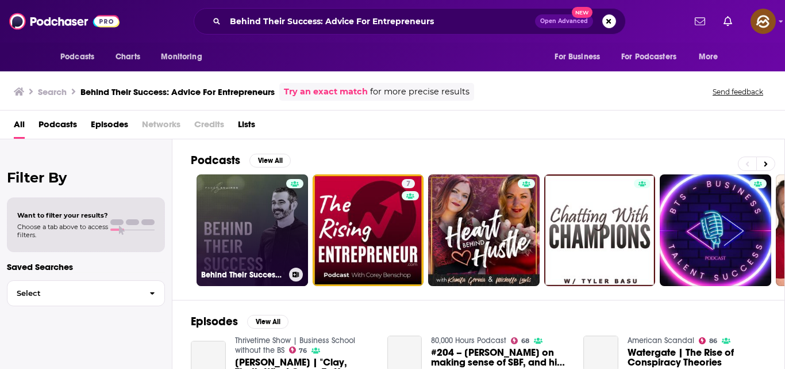
click at [251, 202] on link "Behind Their Success: Advice For Entrepreneurs" at bounding box center [253, 230] width 112 height 112
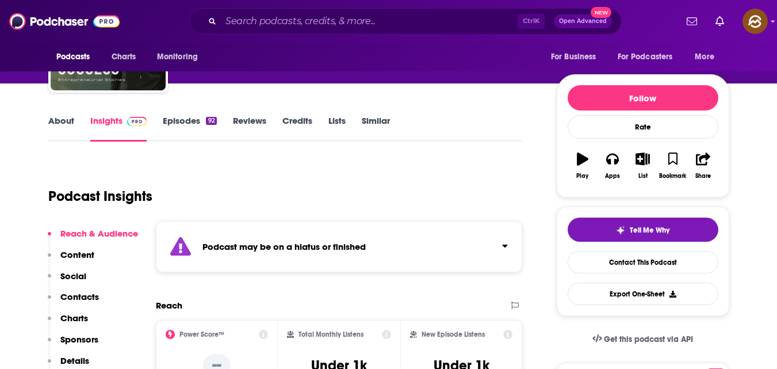
scroll to position [104, 0]
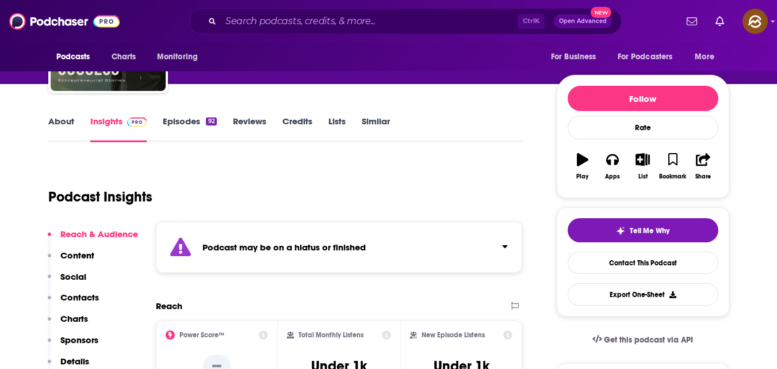
click at [202, 125] on link "Episodes 92" at bounding box center [189, 129] width 53 height 26
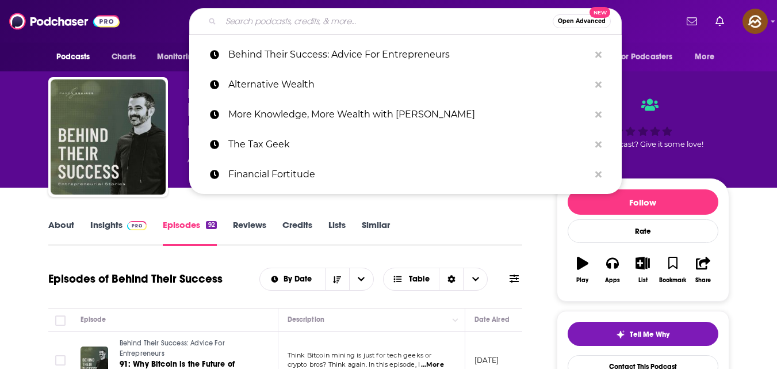
click at [339, 15] on input "Search podcasts, credits, & more..." at bounding box center [387, 21] width 332 height 18
paste input "Tax & Accounting Podcasts by CountingWorks PRO"
type input "Tax & Accounting Podcasts by CountingWorks PRO"
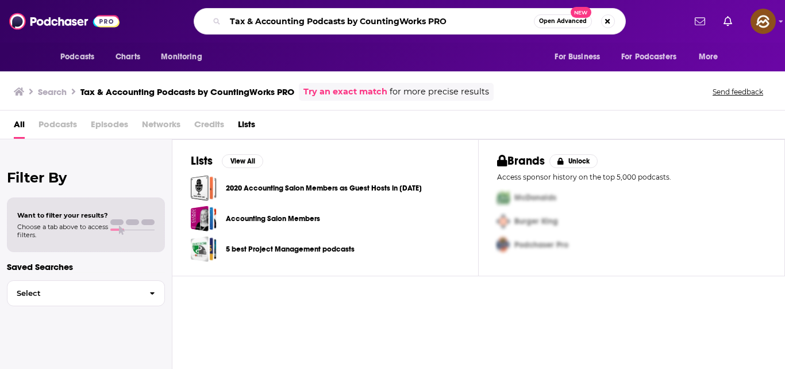
click at [460, 25] on input "Tax & Accounting Podcasts by CountingWorks PRO" at bounding box center [379, 21] width 309 height 18
type input ""Tax & Accounting Podcasts by CountingWorks PRO""
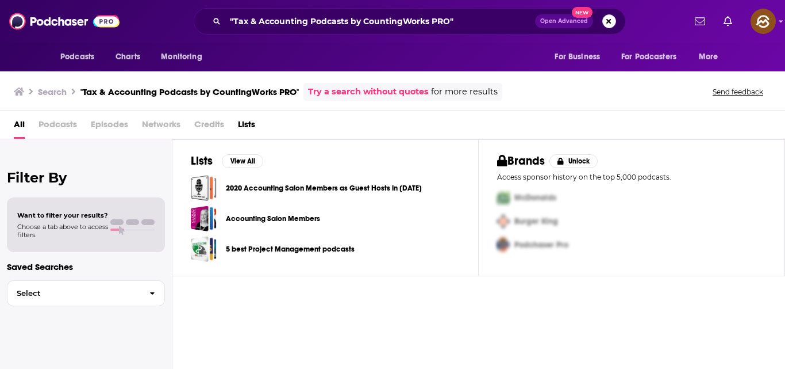
click at [609, 23] on button "Search podcasts, credits, & more..." at bounding box center [610, 21] width 14 height 14
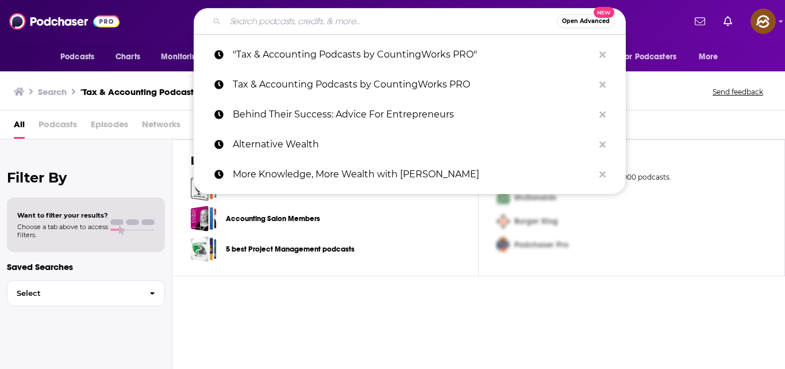
paste input "Slash Tax"
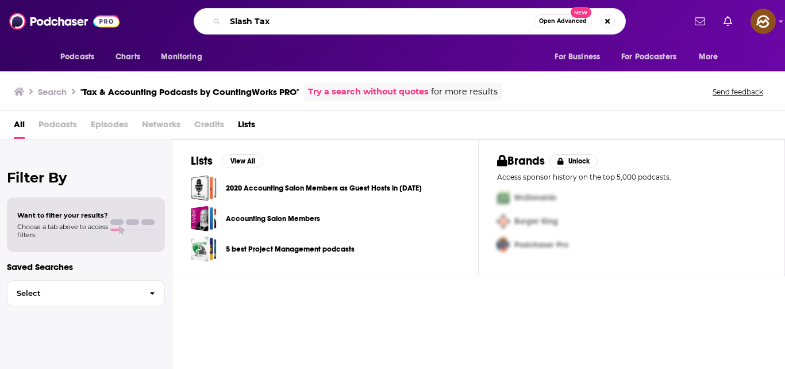
type input "Slash Tax"
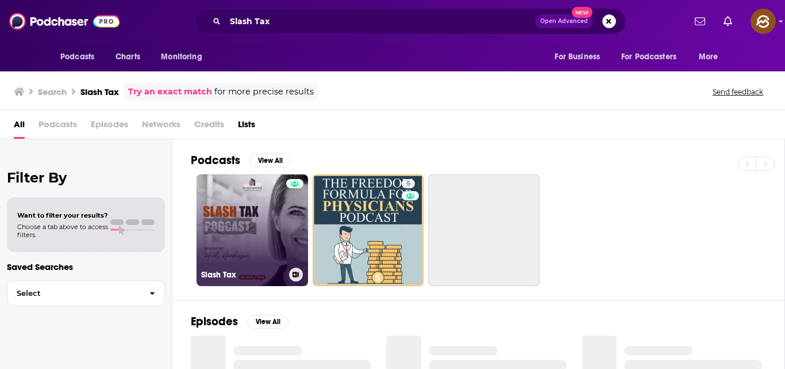
click at [250, 240] on link "Slash Tax" at bounding box center [253, 230] width 112 height 112
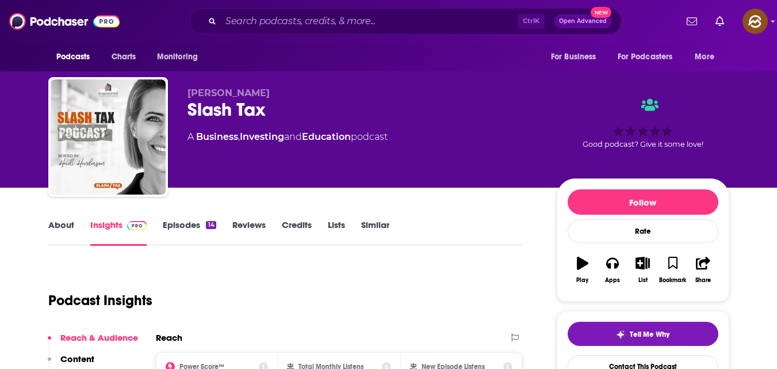
click at [197, 227] on link "Episodes 14" at bounding box center [189, 232] width 53 height 26
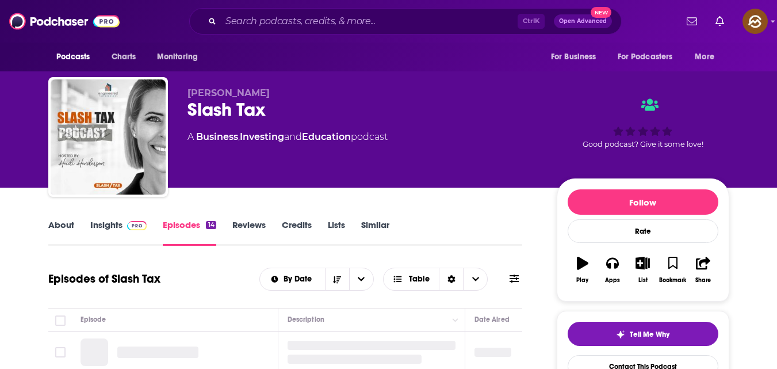
click at [197, 227] on link "Episodes 14" at bounding box center [189, 232] width 53 height 26
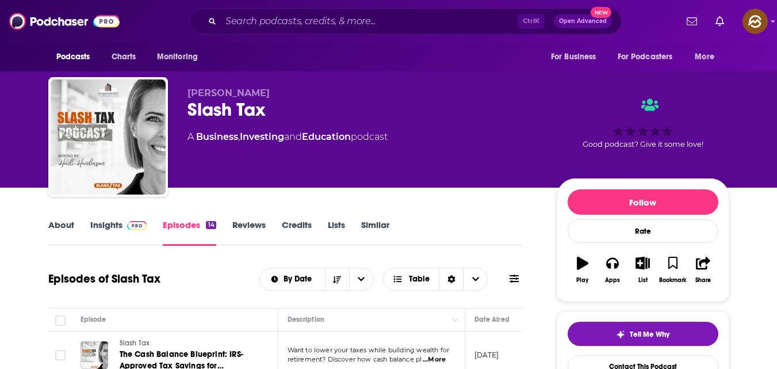
drag, startPoint x: 188, startPoint y: 91, endPoint x: 294, endPoint y: 91, distance: 106.4
click at [294, 91] on p "Heidi Henderson" at bounding box center [362, 92] width 351 height 11
copy span "Heidi Henderson"
click at [650, 360] on link "Contact This Podcast" at bounding box center [643, 366] width 151 height 22
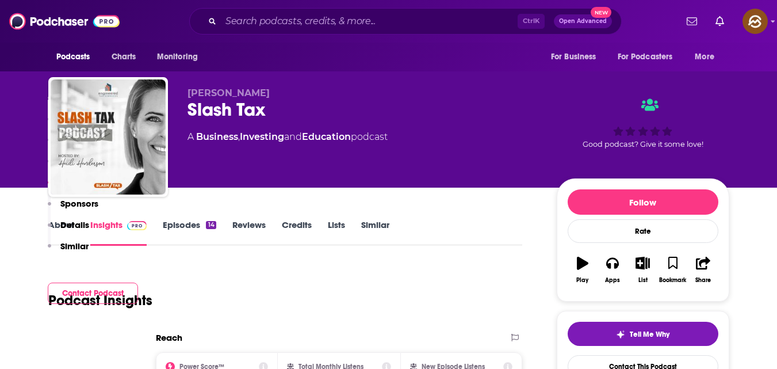
scroll to position [928, 0]
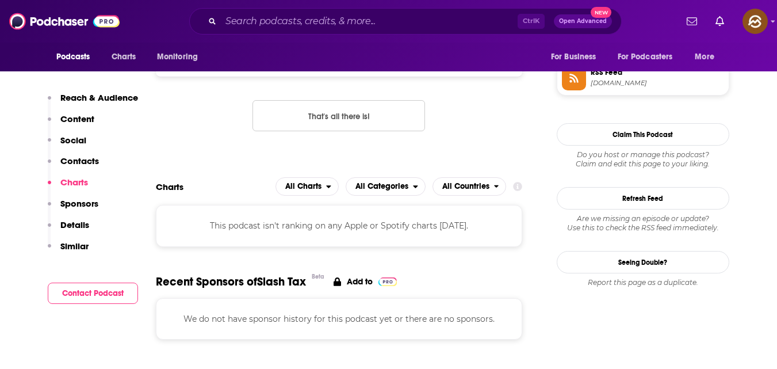
click at [86, 290] on button "Contact Podcast" at bounding box center [93, 292] width 90 height 21
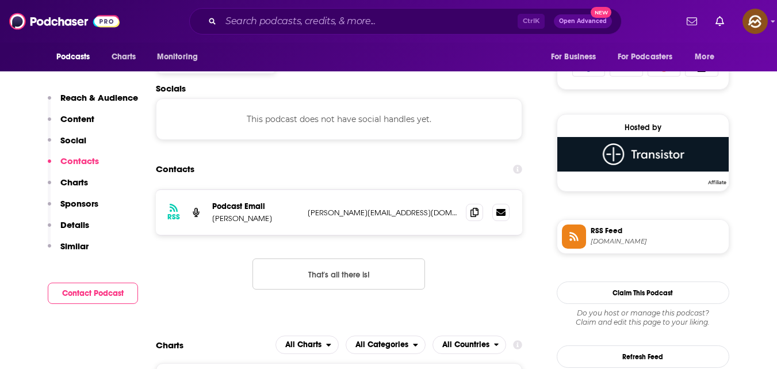
scroll to position [768, 0]
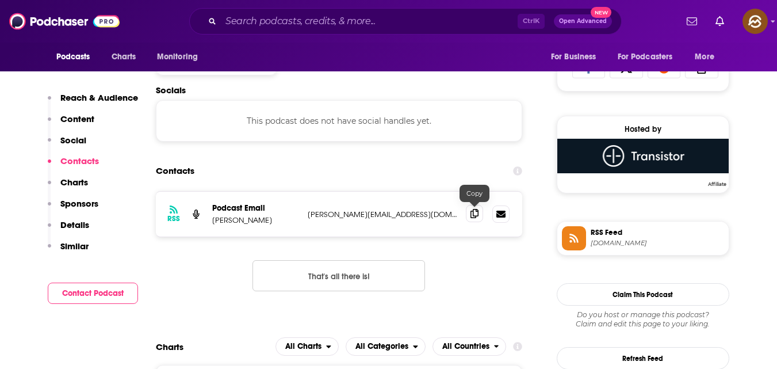
click at [473, 214] on icon at bounding box center [474, 213] width 8 height 9
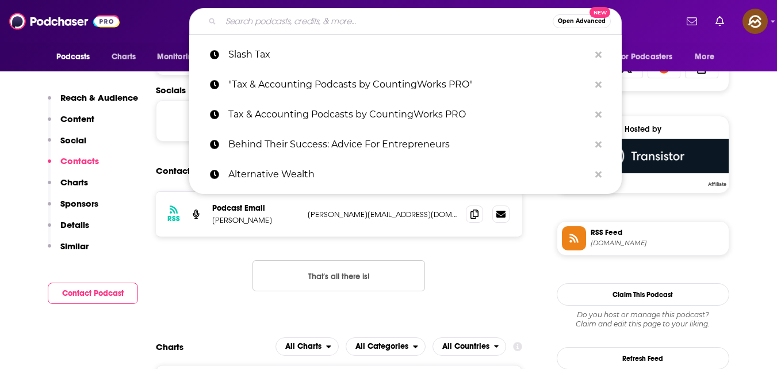
click at [365, 27] on input "Search podcasts, credits, & more..." at bounding box center [387, 21] width 332 height 18
paste input "Wealthy Wellthy Podcast"
type input "Wealthy Wellthy Podcast"
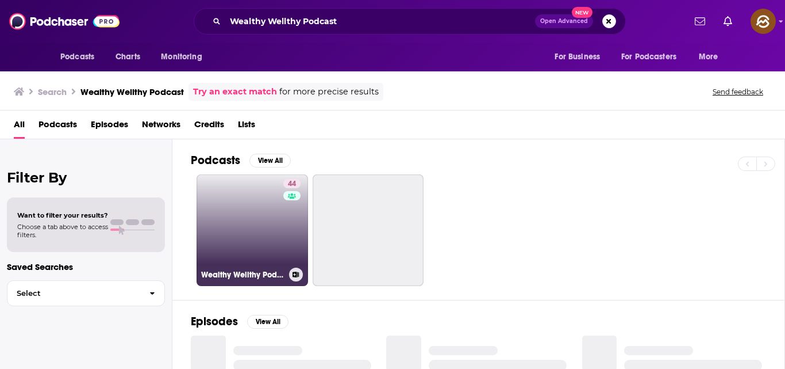
click at [278, 224] on link "44 Wealthy Wellthy Podcast" at bounding box center [253, 230] width 112 height 112
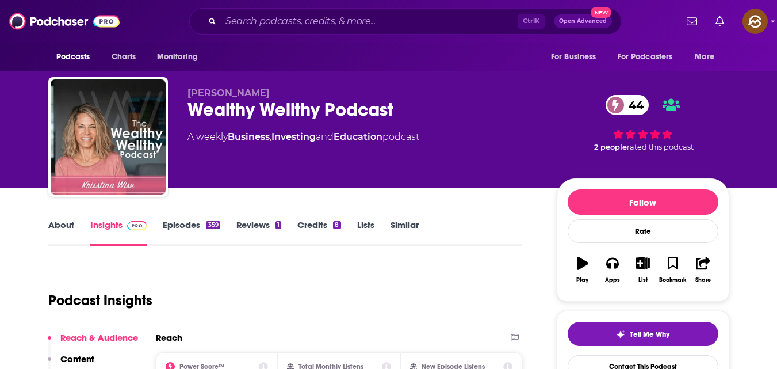
drag, startPoint x: 189, startPoint y: 90, endPoint x: 273, endPoint y: 98, distance: 84.4
click at [272, 98] on div "Krisstina Wise Wealthy Wellthy Podcast 44 A weekly Business , Investing and Edu…" at bounding box center [362, 133] width 351 height 92
copy p "Krisstina Wise"
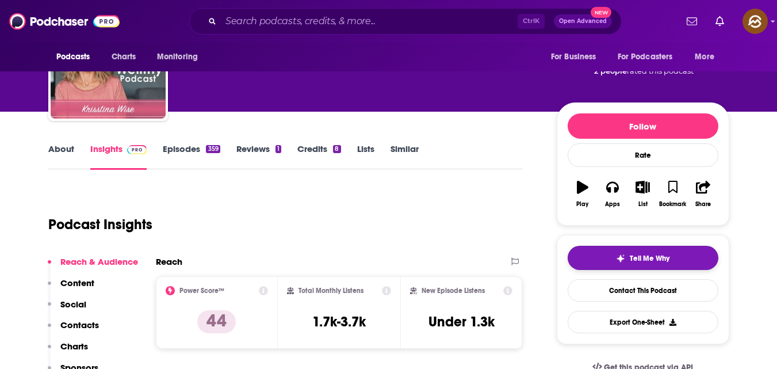
scroll to position [75, 0]
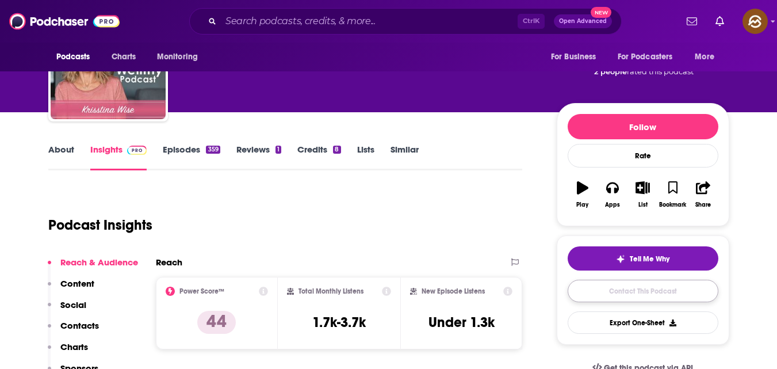
click at [669, 289] on link "Contact This Podcast" at bounding box center [643, 290] width 151 height 22
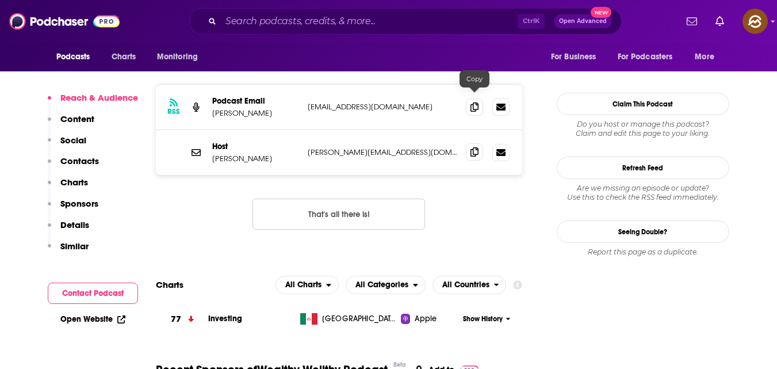
click at [468, 143] on span at bounding box center [474, 151] width 17 height 17
